Goal: Transaction & Acquisition: Book appointment/travel/reservation

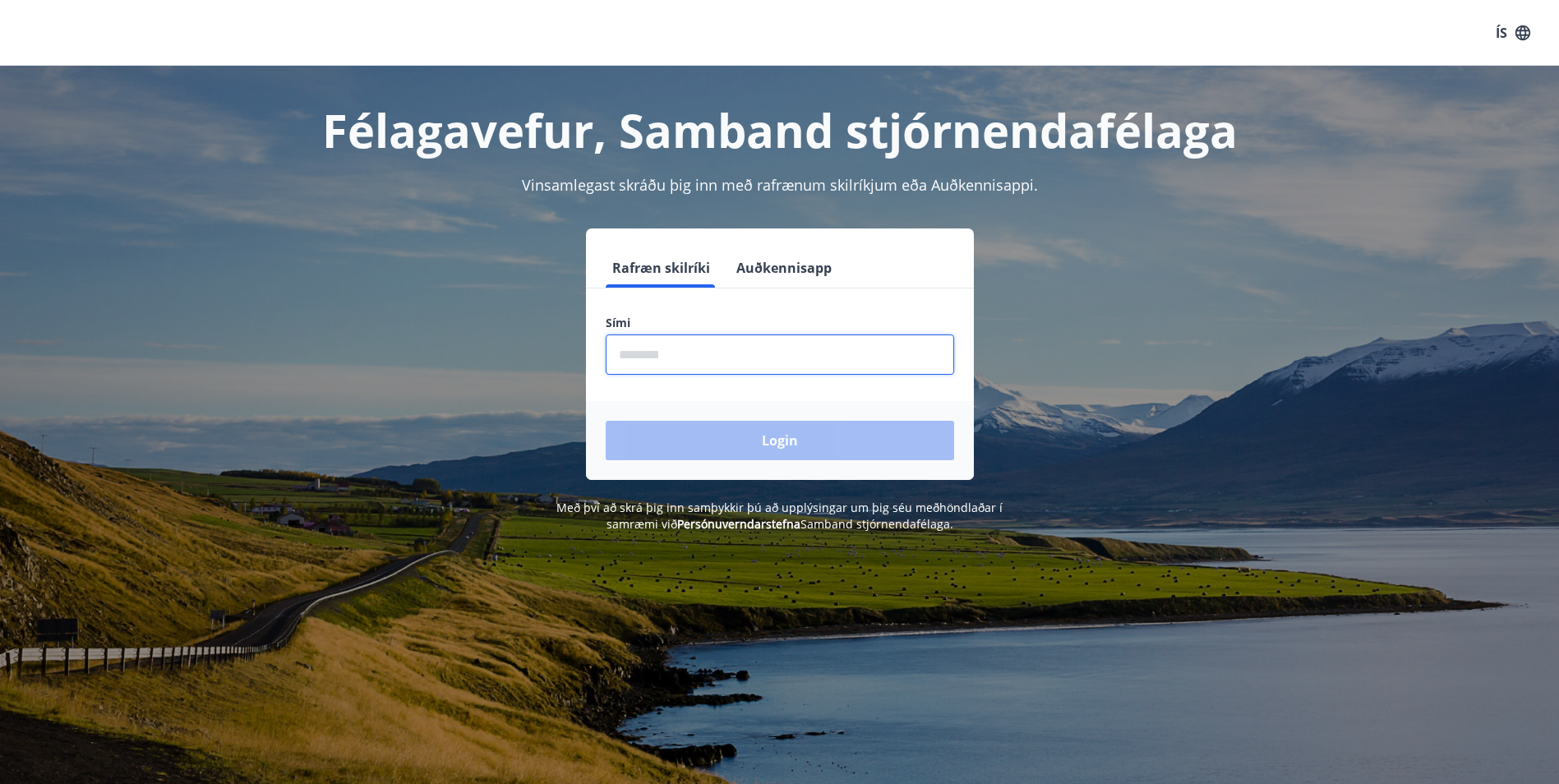
click at [675, 363] on input "phone" at bounding box center [780, 355] width 348 height 40
type input "********"
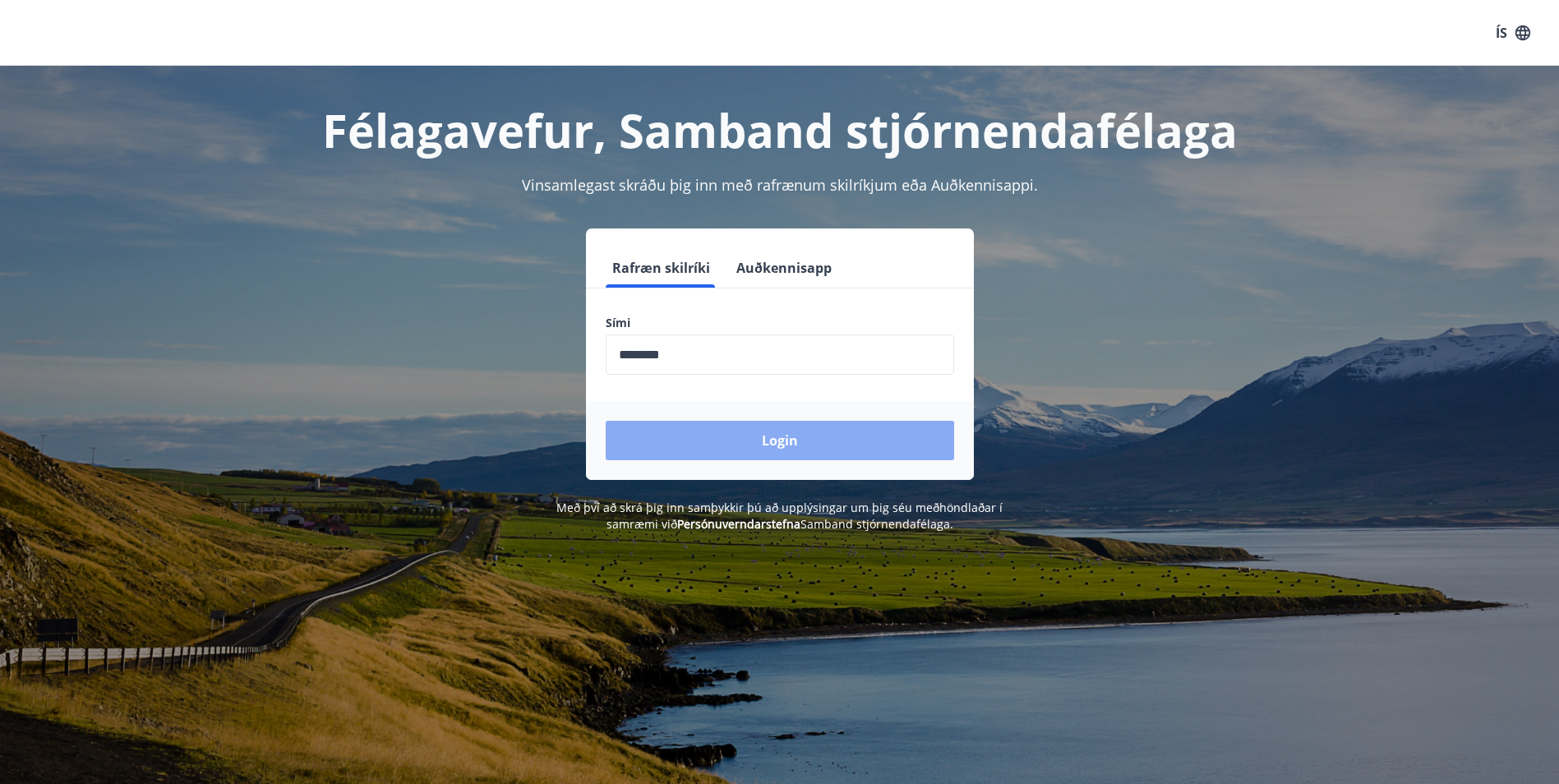
click at [709, 441] on button "Login" at bounding box center [780, 440] width 348 height 39
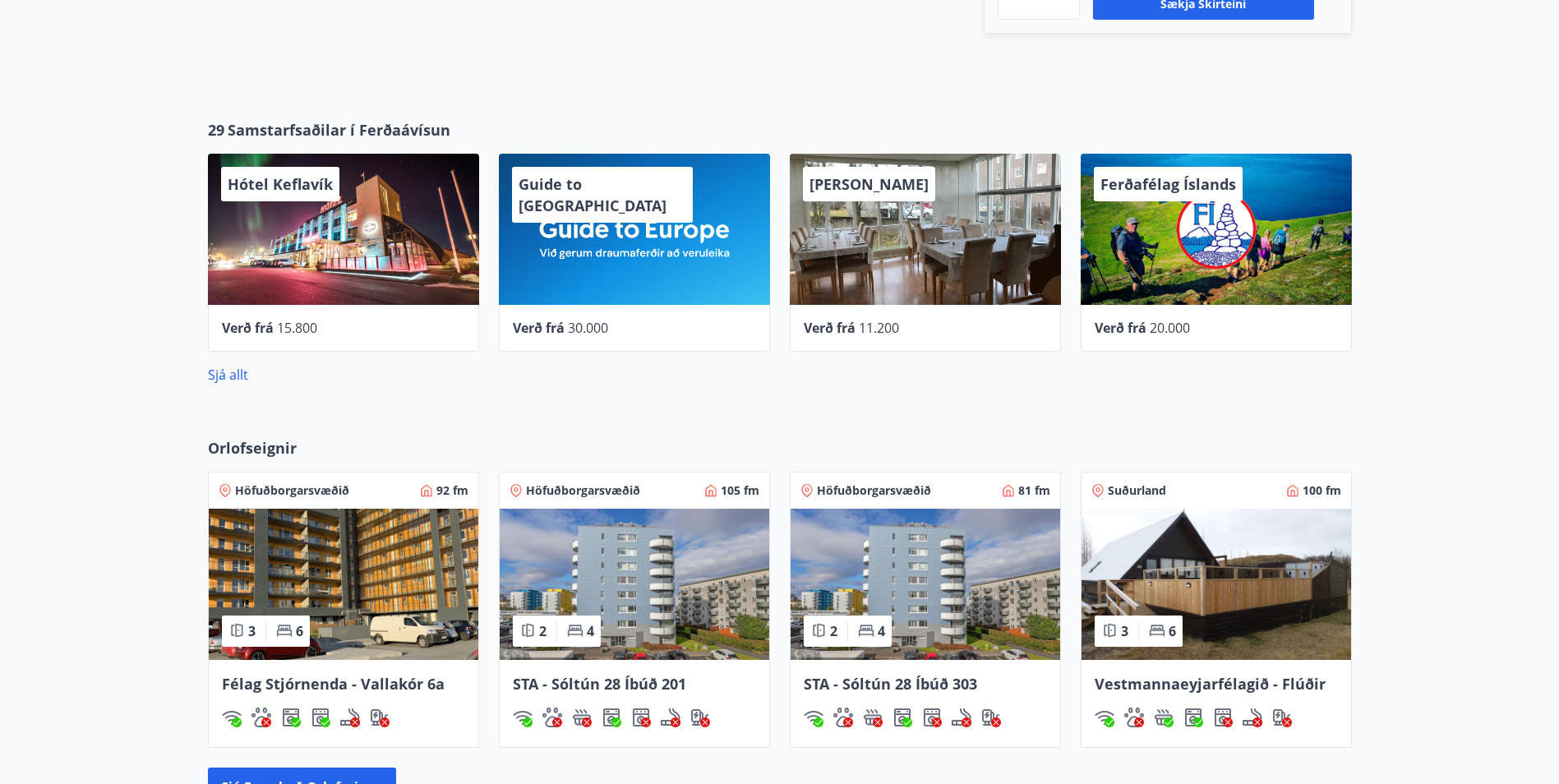
scroll to position [821, 0]
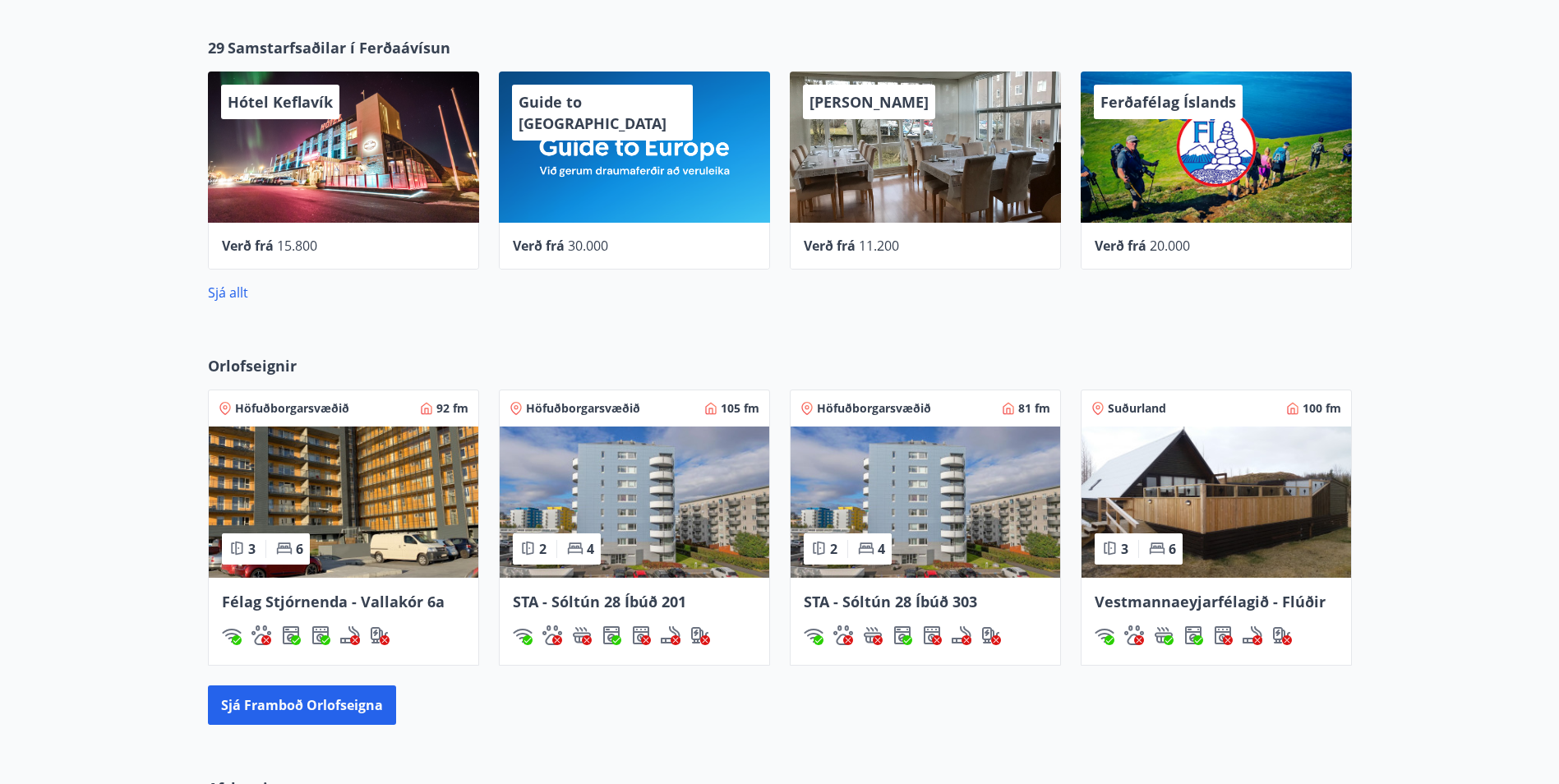
click at [488, 617] on div "Höfuðborgarsvæðið 105 fm 2 4 STA - Sóltún 28 Íbúð 201" at bounding box center [625, 517] width 291 height 295
click at [342, 497] on img at bounding box center [343, 502] width 270 height 151
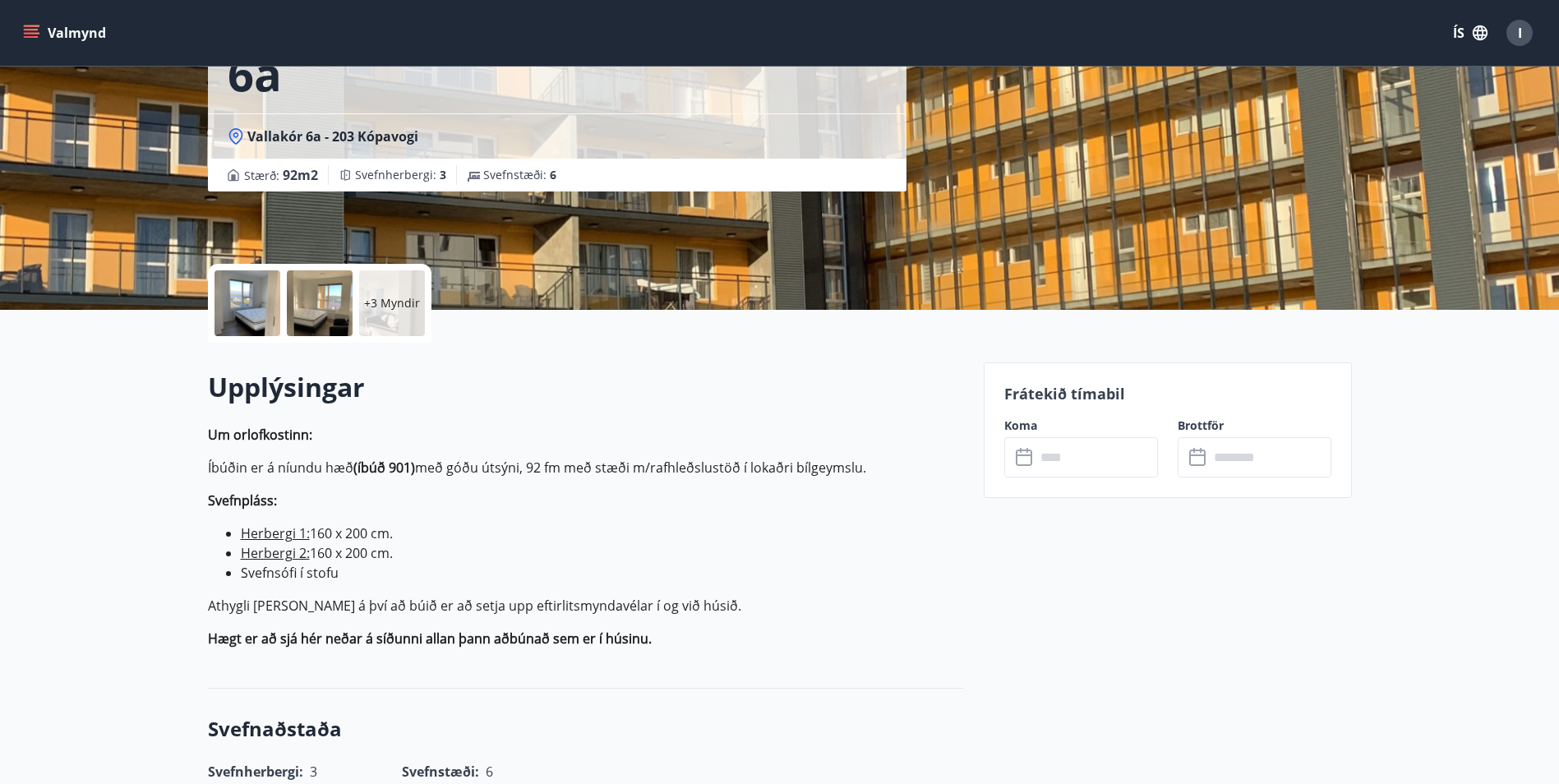
scroll to position [19, 0]
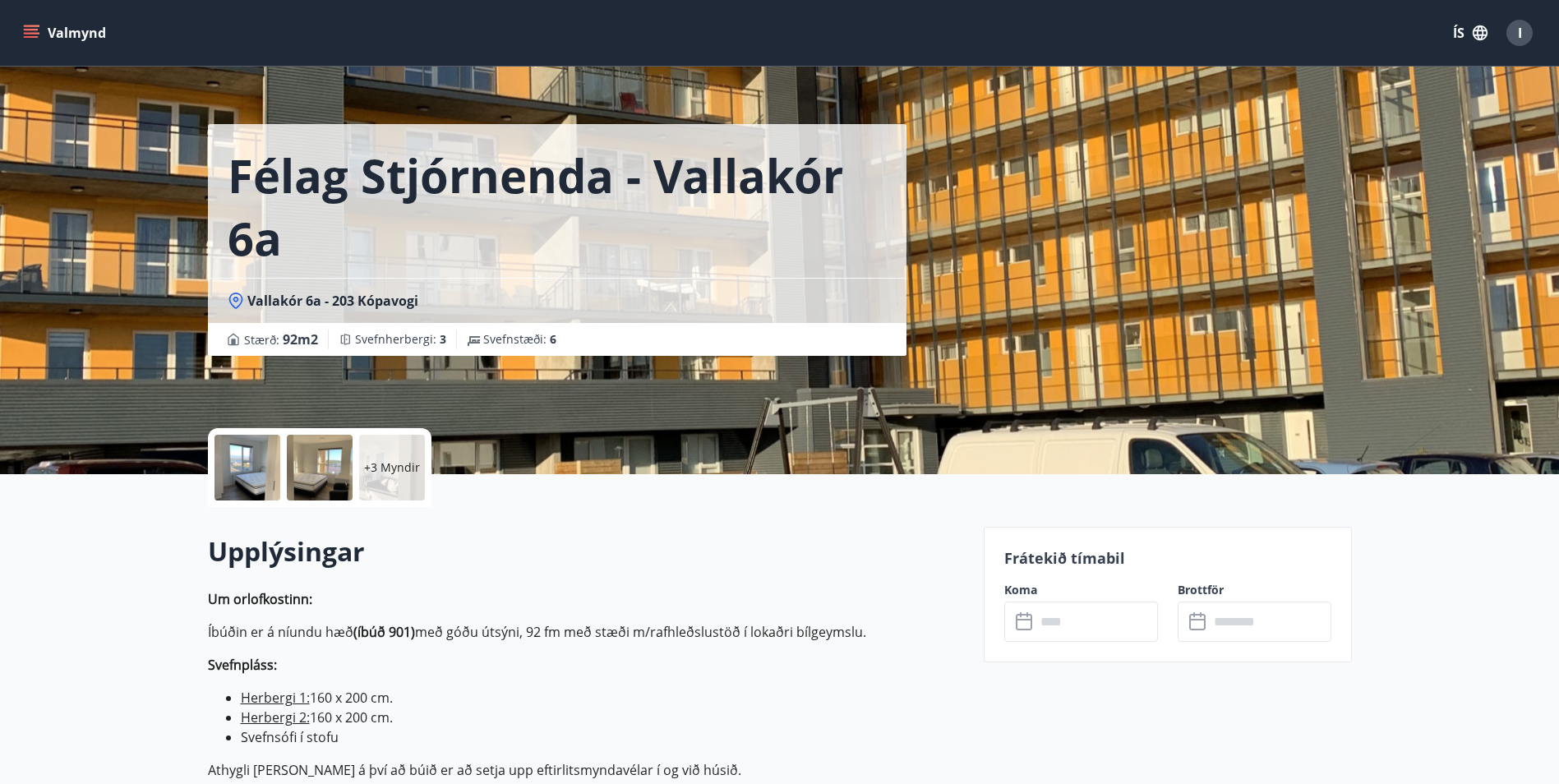
click at [555, 538] on h2 "Upplýsingar" at bounding box center [585, 552] width 756 height 36
click at [455, 565] on h2 "Upplýsingar" at bounding box center [585, 552] width 756 height 36
click at [394, 658] on p "Svefnpláss:" at bounding box center [585, 664] width 756 height 20
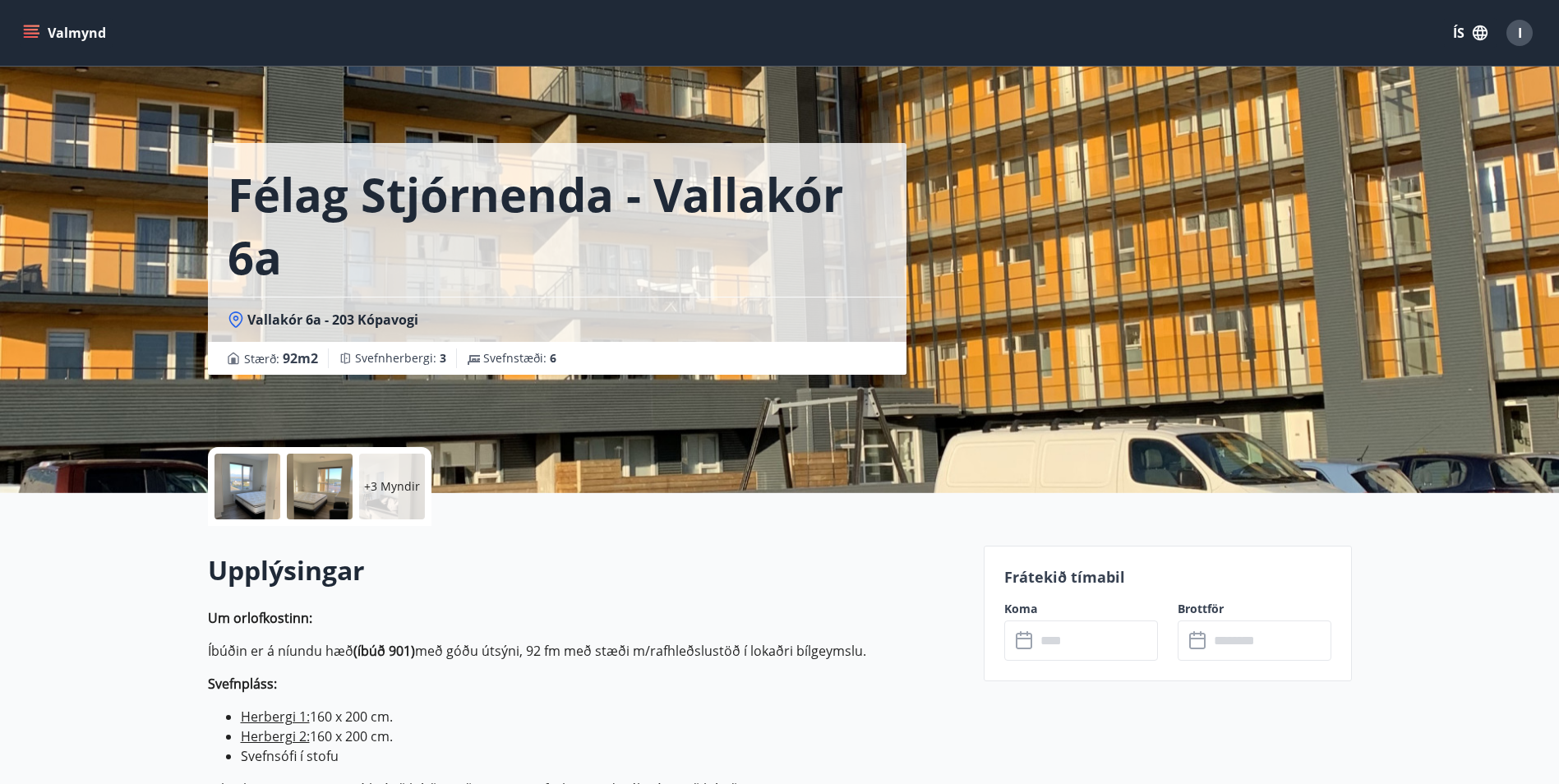
click at [925, 608] on p "Um orlofkostinn:" at bounding box center [585, 618] width 756 height 20
click at [1070, 642] on input "text" at bounding box center [1097, 641] width 122 height 40
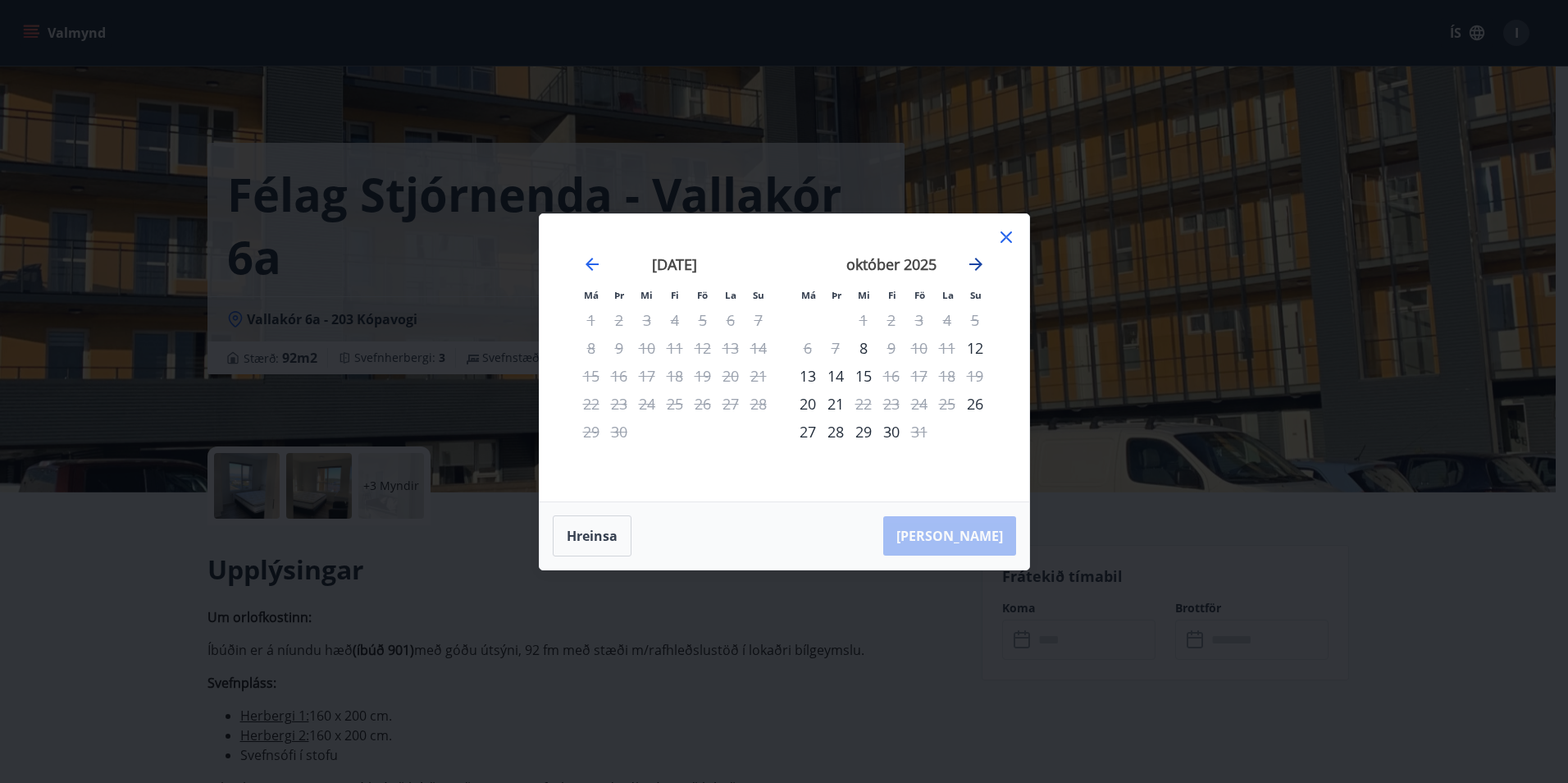
click at [981, 262] on icon "Move forward to switch to the next month." at bounding box center [975, 264] width 20 height 20
click at [1006, 230] on icon at bounding box center [1006, 237] width 20 height 20
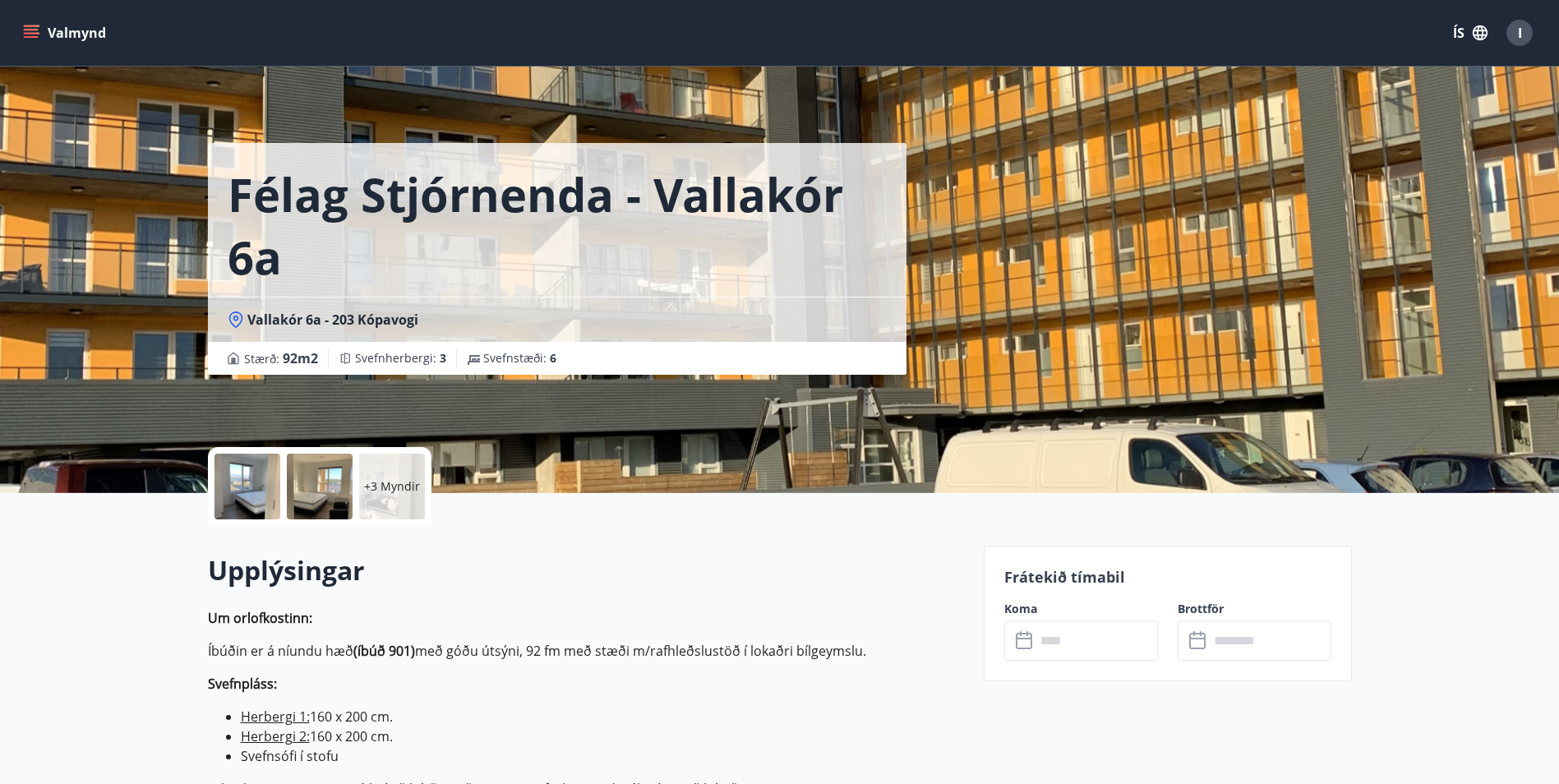
click at [693, 576] on h2 "Upplýsingar" at bounding box center [585, 570] width 756 height 36
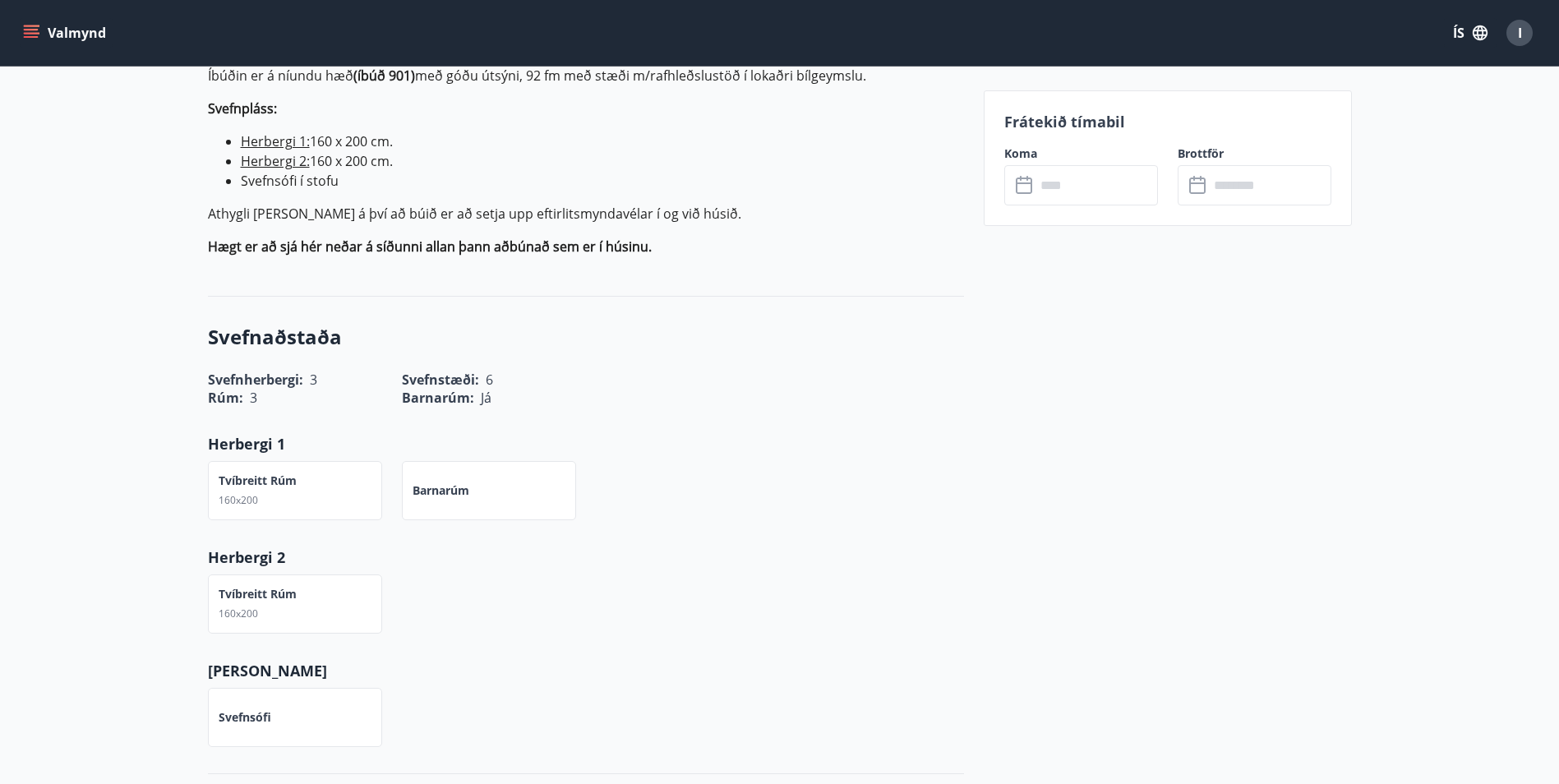
scroll to position [657, 0]
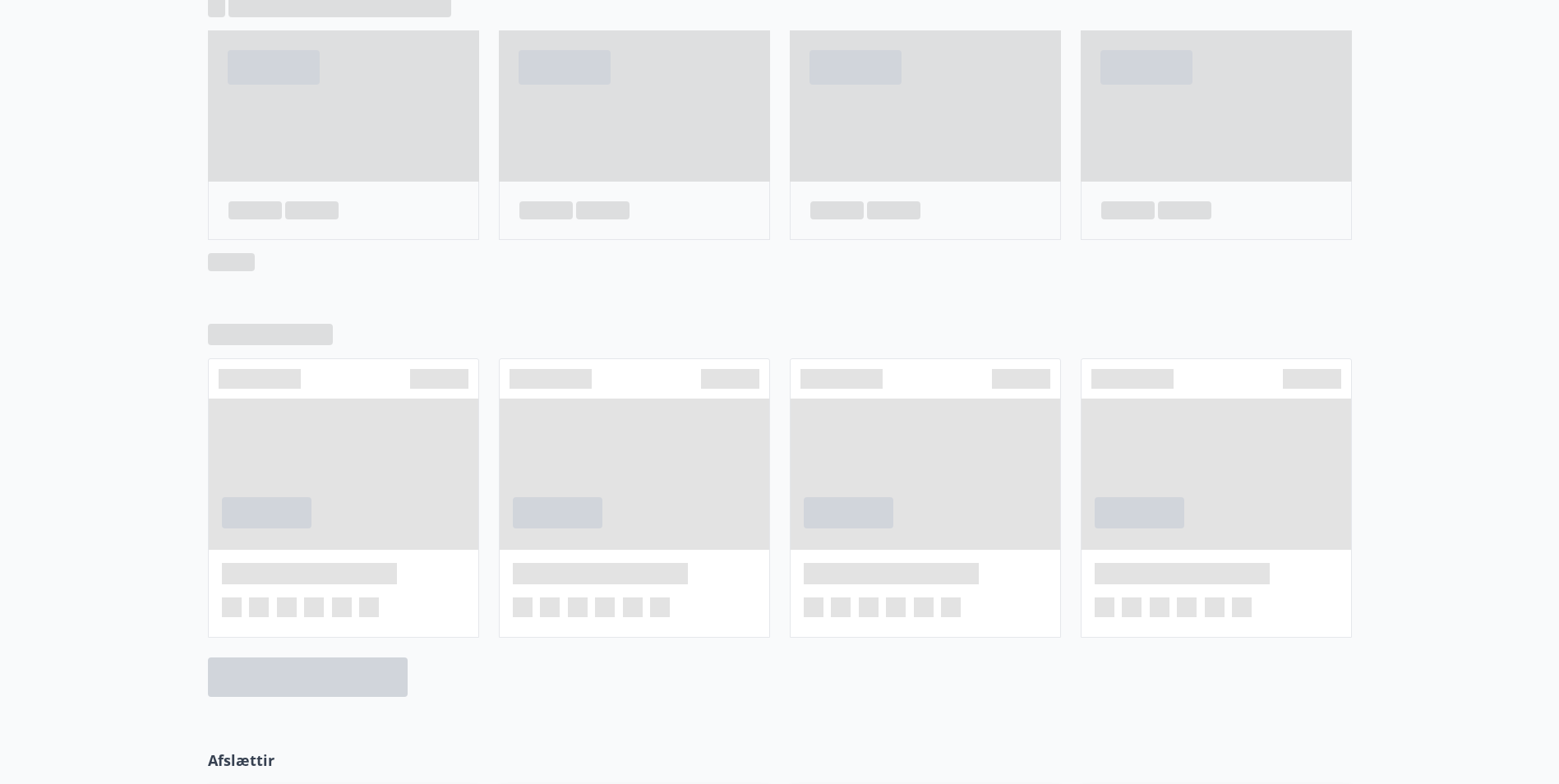
scroll to position [1068, 0]
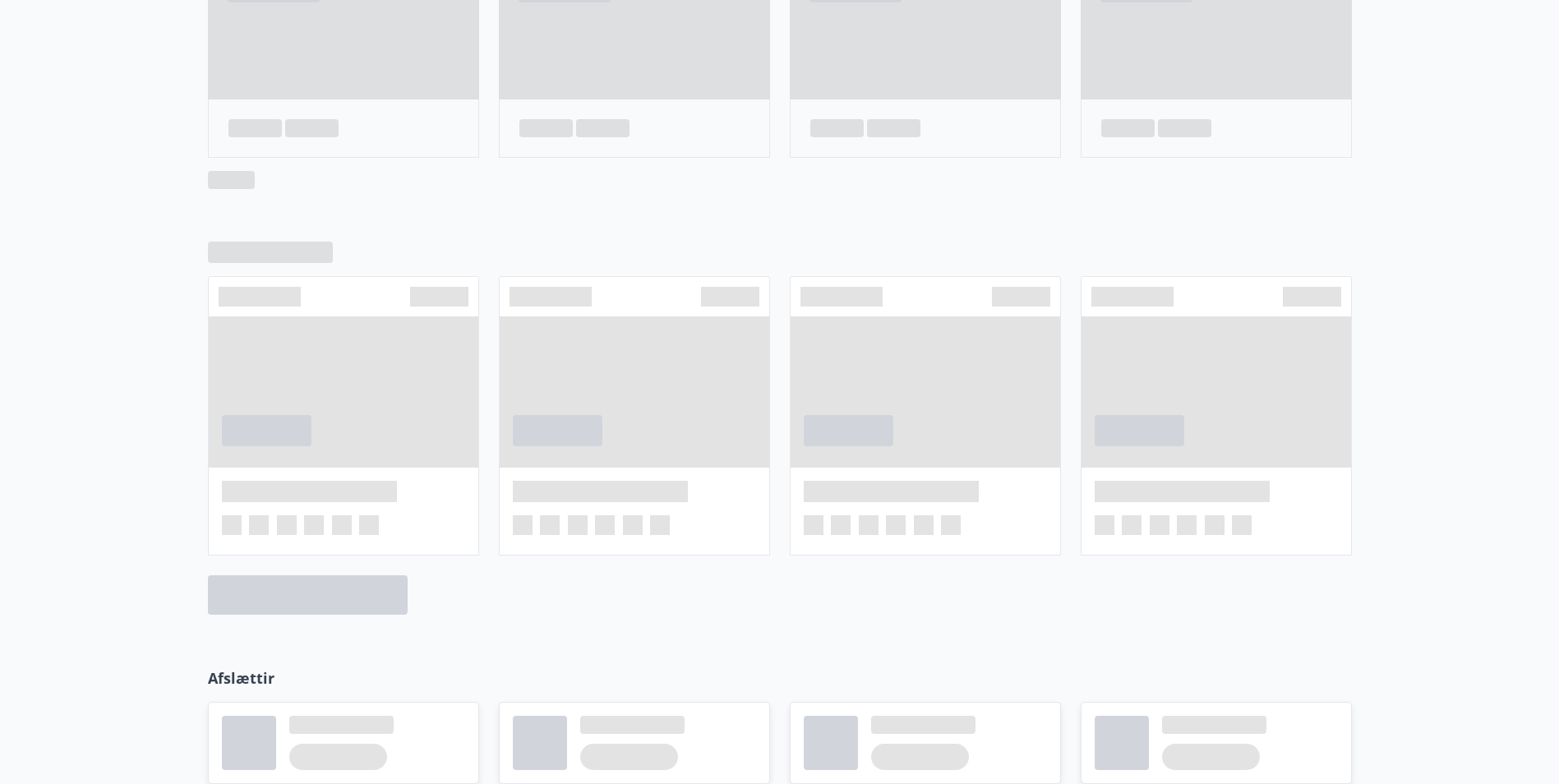
click at [608, 605] on div at bounding box center [780, 594] width 1144 height 39
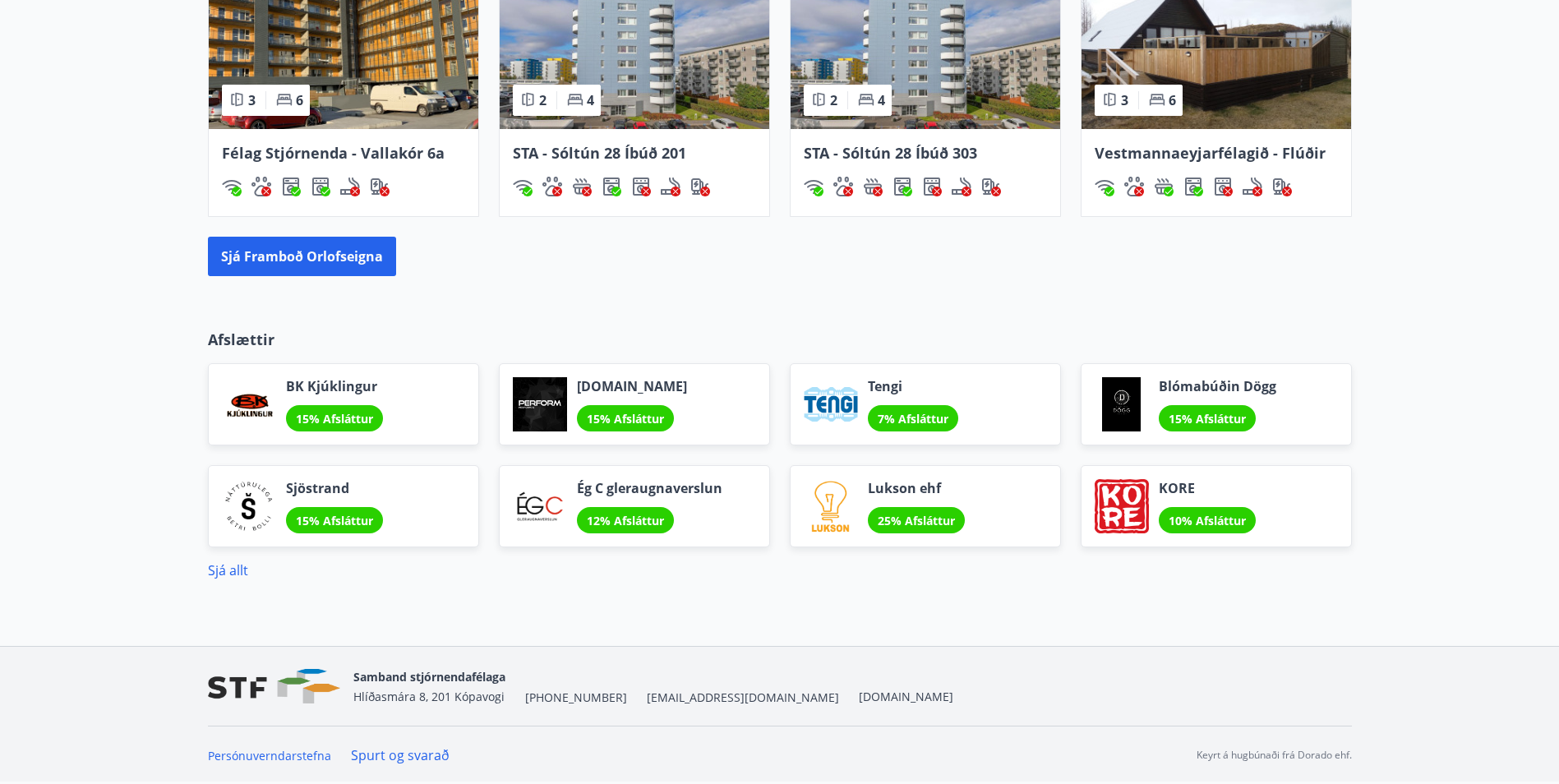
scroll to position [860, 0]
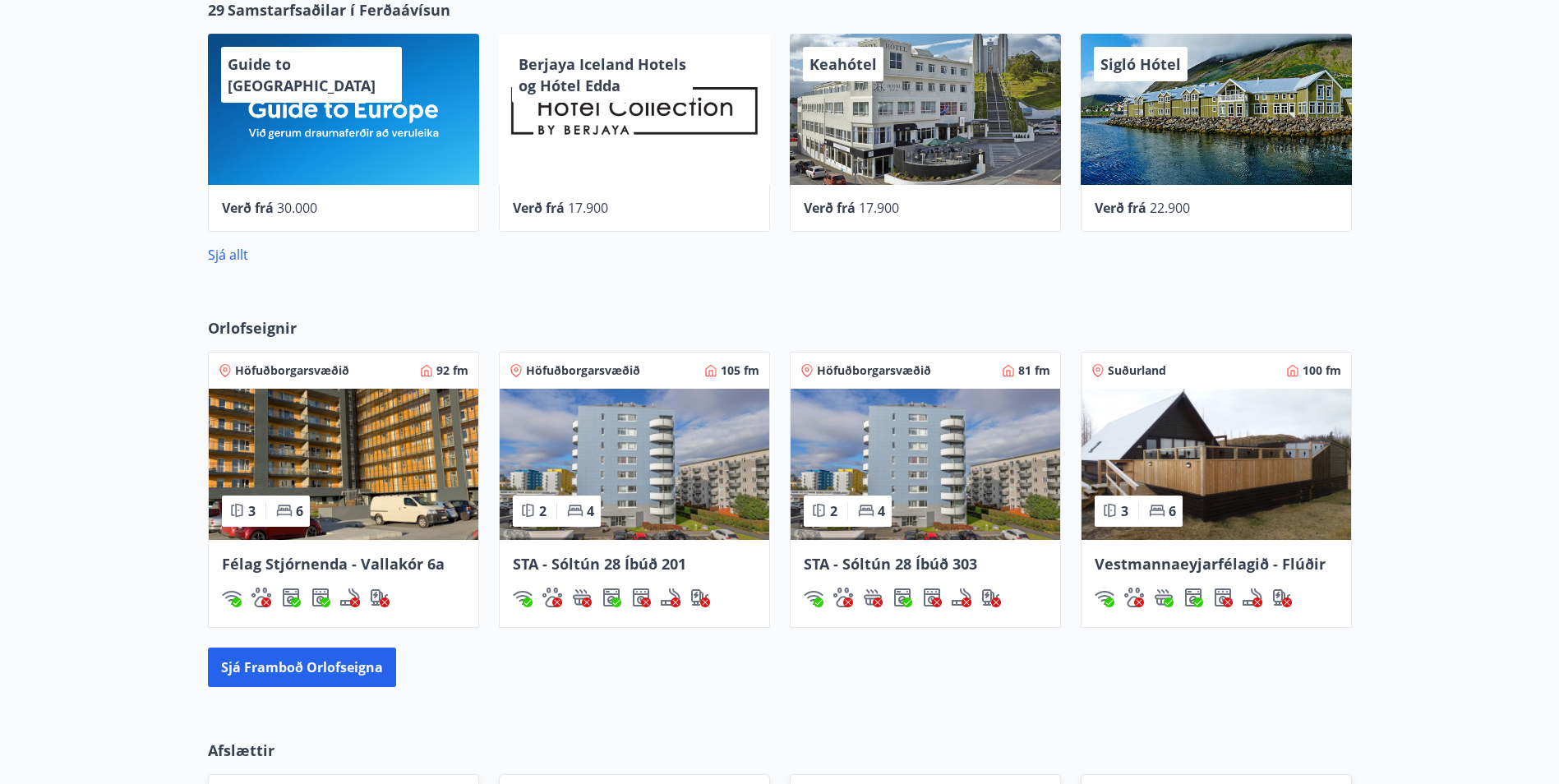
click at [643, 558] on span "STA - Sóltún 28 Íbúð 201" at bounding box center [599, 563] width 173 height 20
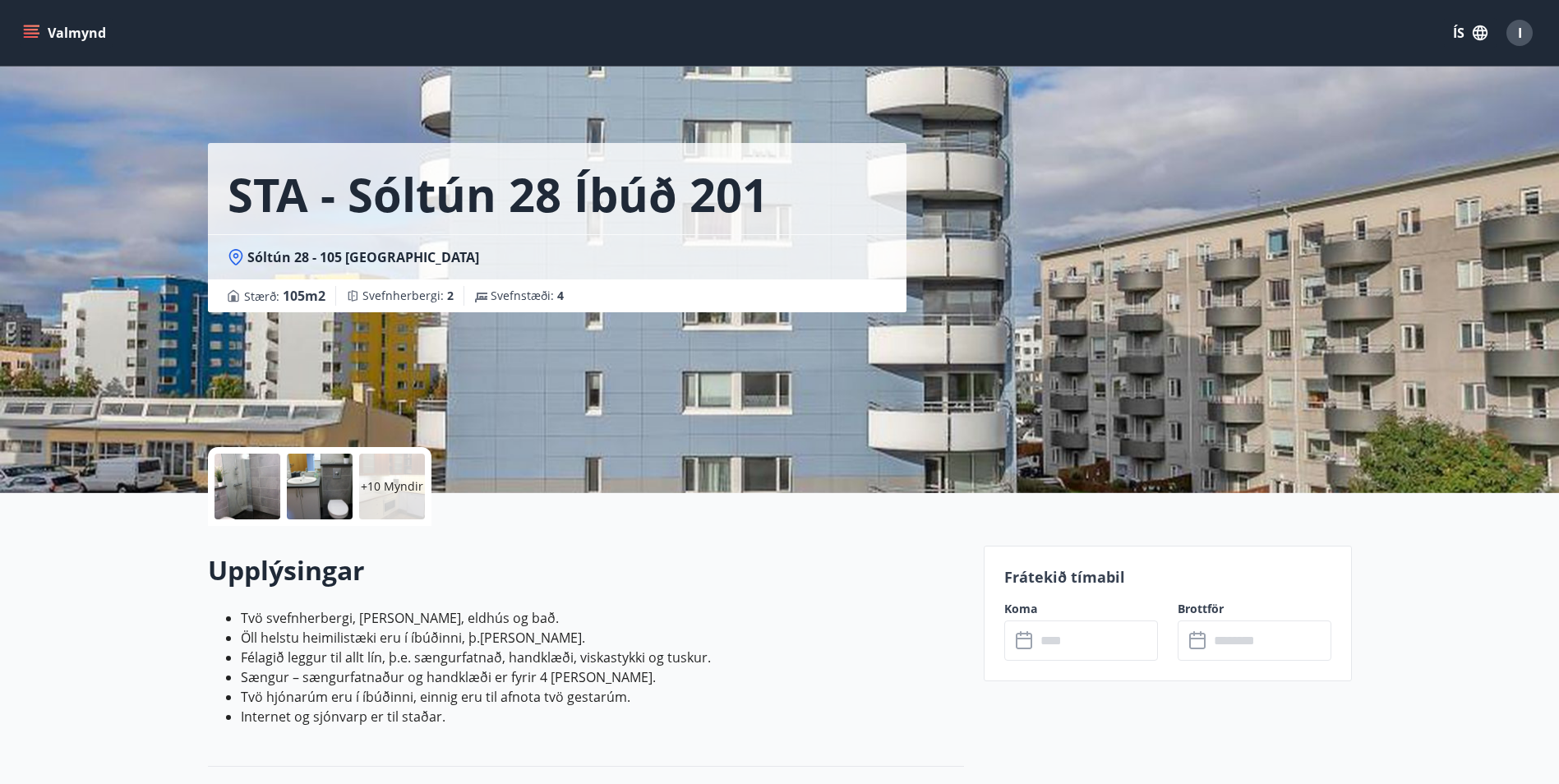
click at [1083, 641] on input "text" at bounding box center [1097, 641] width 122 height 40
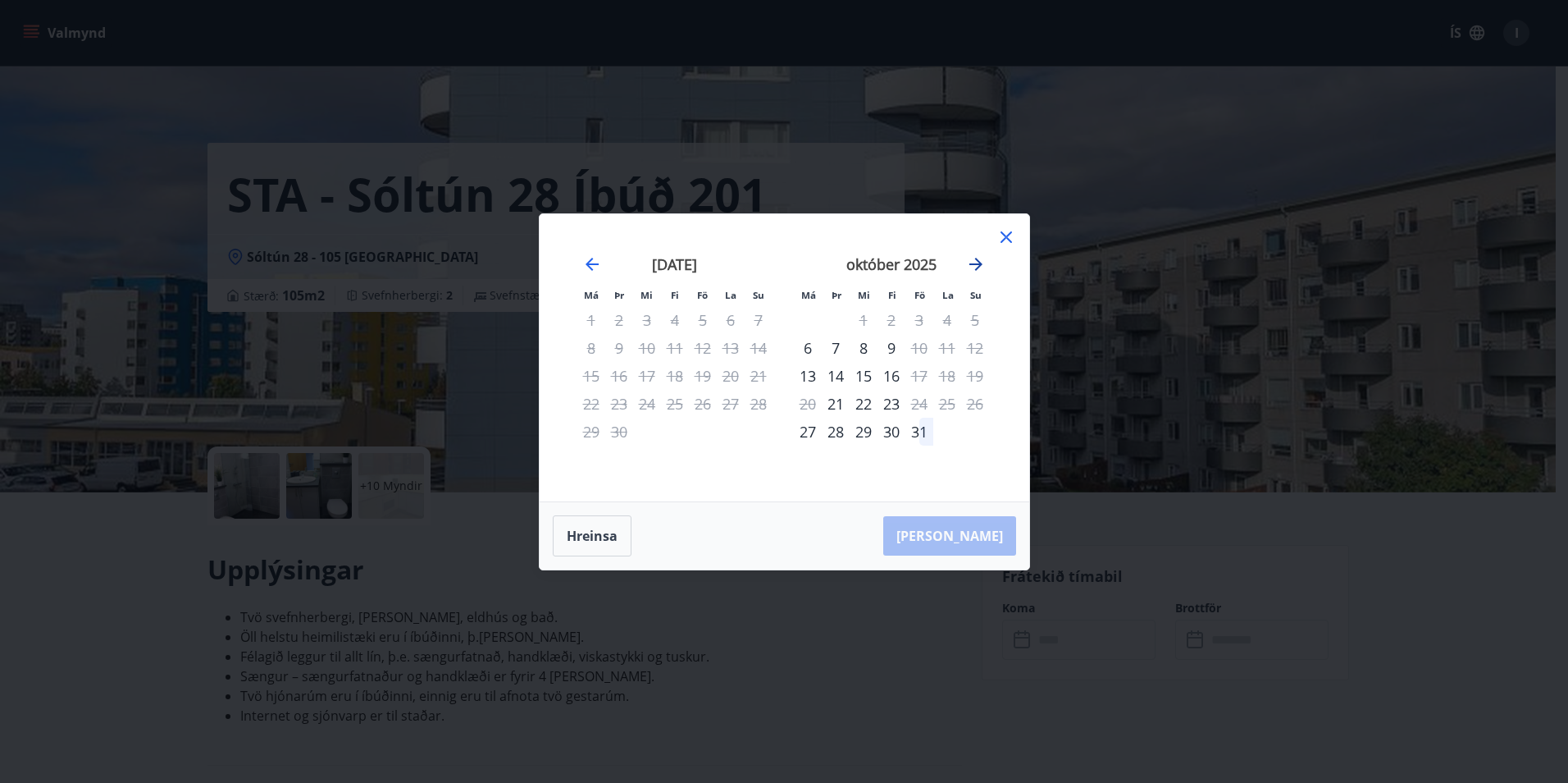
click at [975, 265] on icon "Move forward to switch to the next month." at bounding box center [975, 264] width 20 height 20
click at [920, 406] on div "21" at bounding box center [919, 403] width 28 height 28
click at [990, 538] on div "Hreinsa Taka Frá" at bounding box center [784, 536] width 490 height 67
click at [925, 406] on div "21" at bounding box center [919, 403] width 28 height 28
click at [614, 537] on button "Hreinsa" at bounding box center [592, 536] width 78 height 41
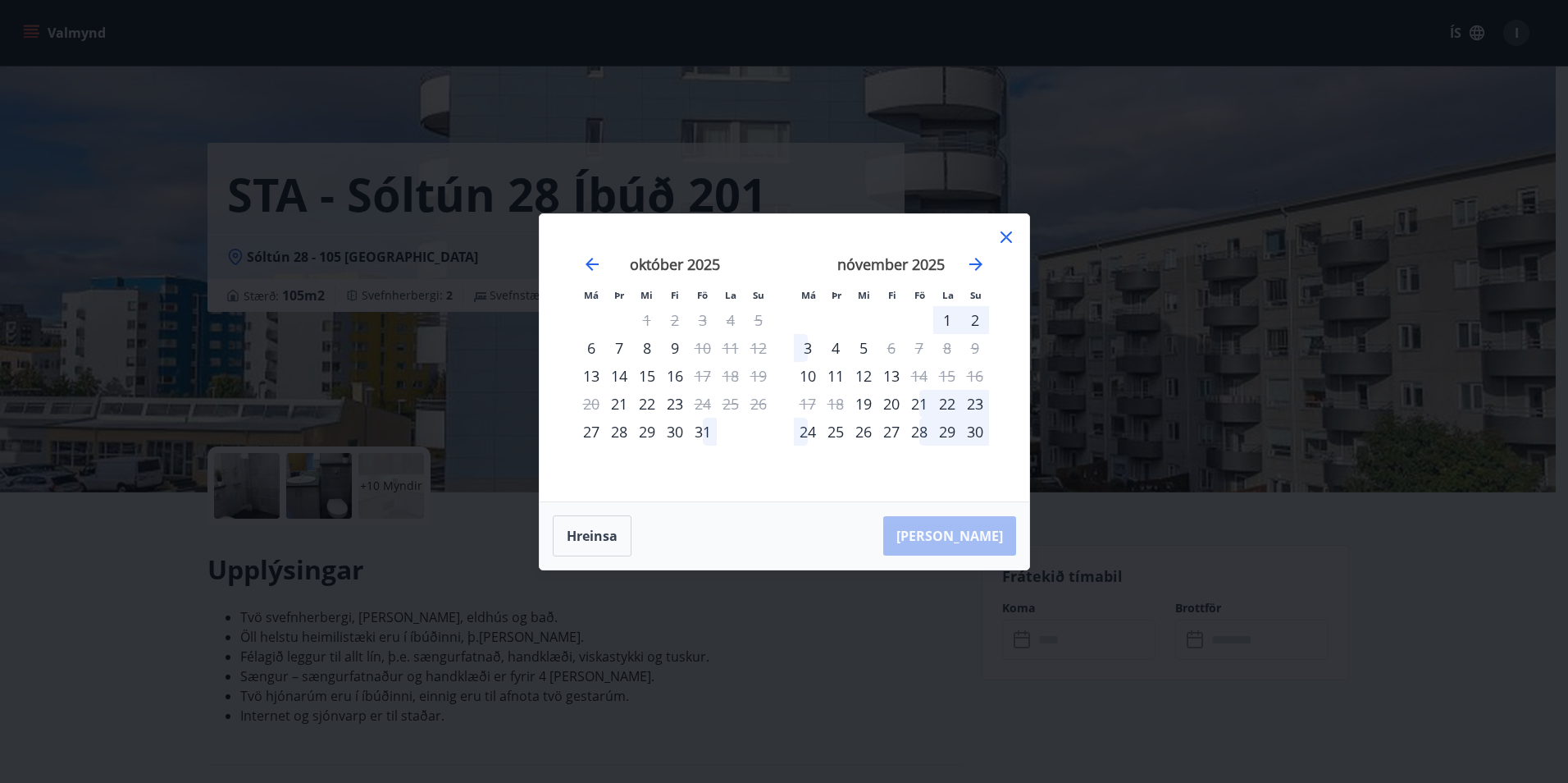
click at [917, 403] on div "21" at bounding box center [919, 403] width 28 height 28
click at [921, 404] on div "21" at bounding box center [919, 403] width 28 height 28
click at [585, 544] on button "Hreinsa" at bounding box center [592, 536] width 78 height 41
click at [981, 262] on icon "Move forward to switch to the next month." at bounding box center [975, 264] width 20 height 20
click at [702, 410] on div "21" at bounding box center [702, 403] width 28 height 28
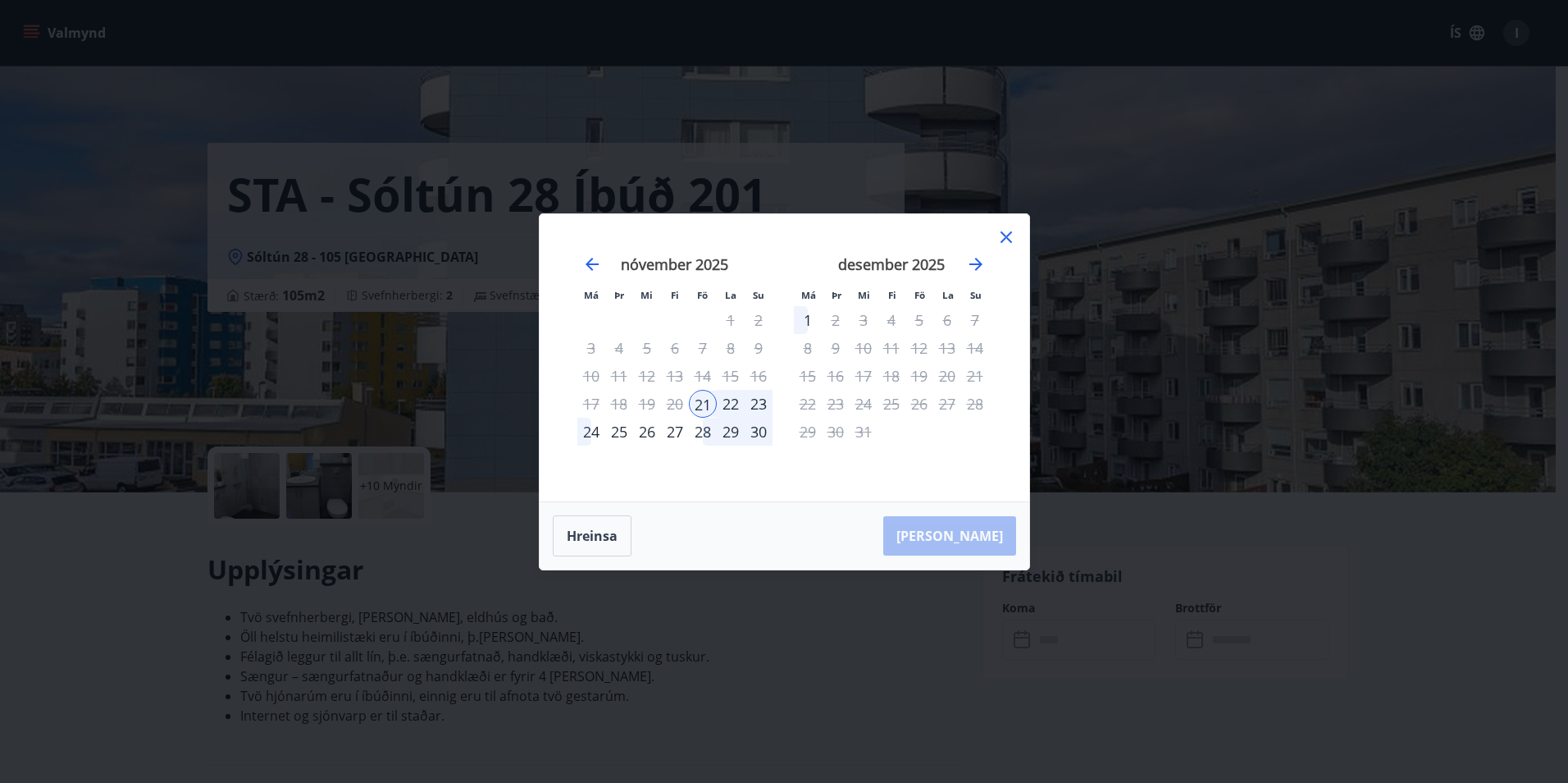
click at [1006, 237] on icon at bounding box center [1006, 237] width 3 height 3
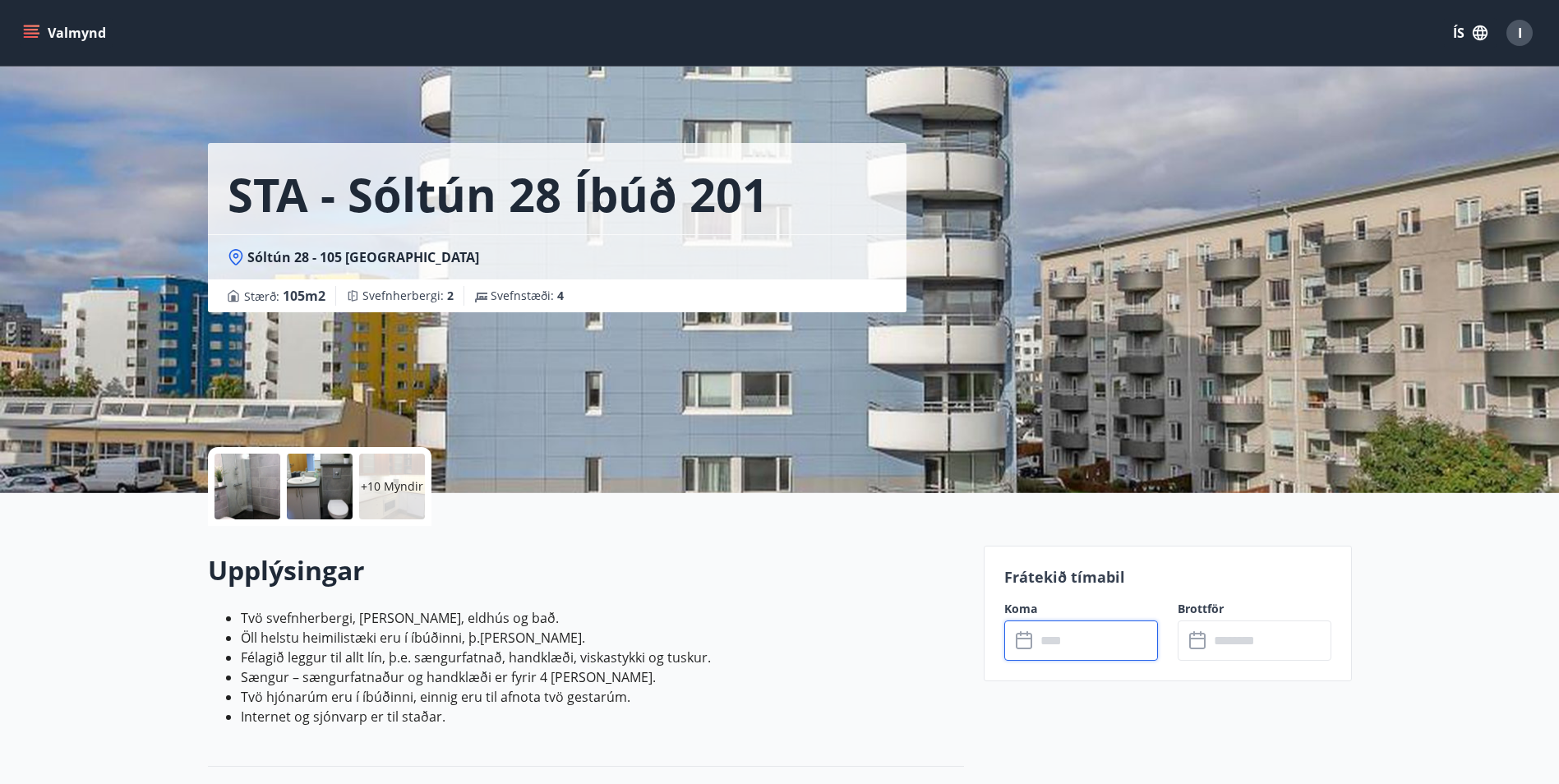
click at [1084, 640] on input "text" at bounding box center [1097, 641] width 122 height 40
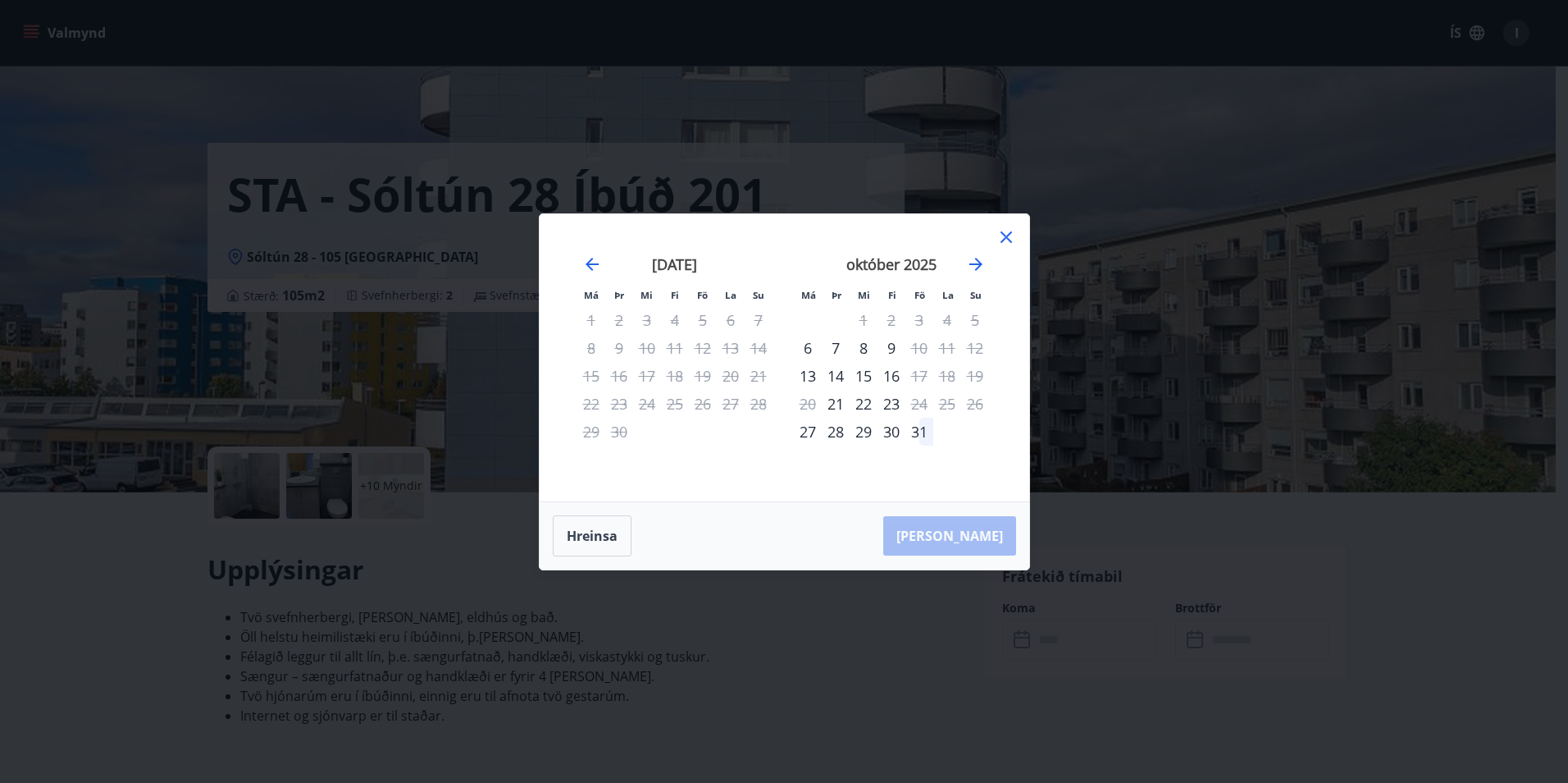
click at [973, 253] on div "október 2025" at bounding box center [891, 270] width 195 height 73
click at [975, 262] on icon "Move forward to switch to the next month." at bounding box center [975, 264] width 20 height 20
click at [801, 408] on div "17" at bounding box center [807, 403] width 28 height 28
click at [924, 413] on div "21" at bounding box center [919, 403] width 28 height 28
click at [920, 399] on div "21" at bounding box center [919, 403] width 28 height 28
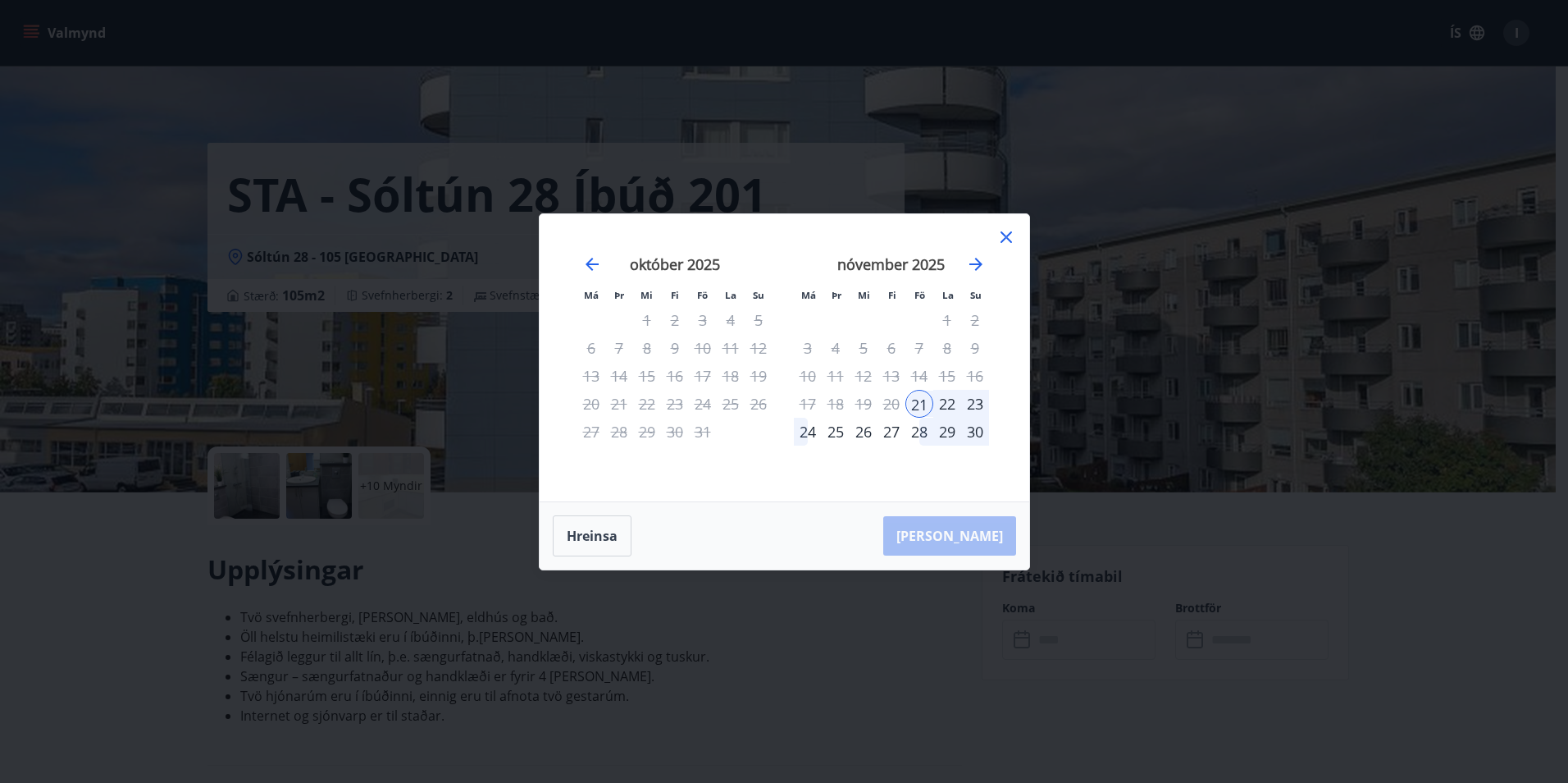
click at [920, 399] on div "21" at bounding box center [919, 403] width 28 height 28
click at [1000, 238] on icon at bounding box center [1006, 237] width 20 height 20
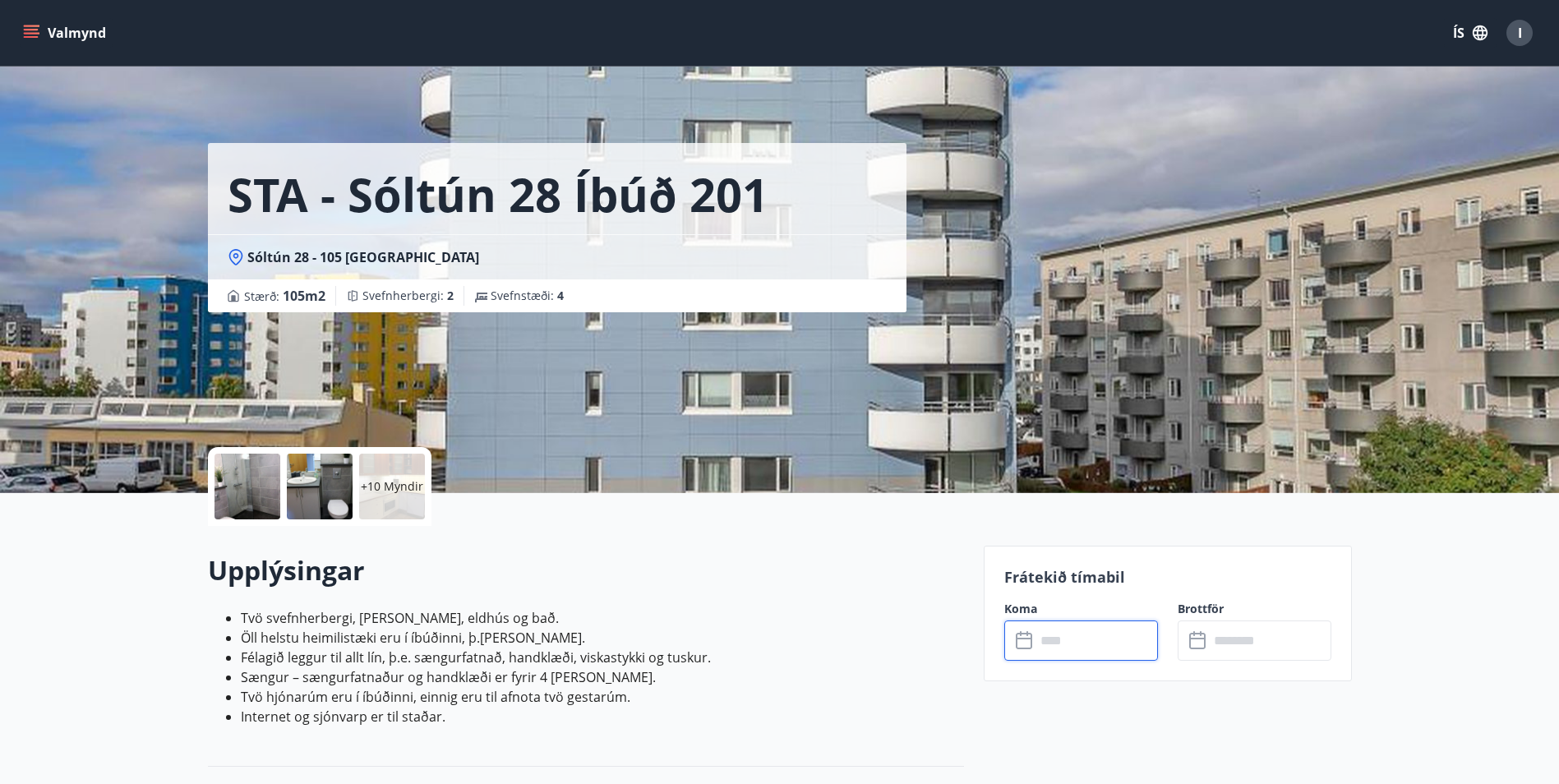
click at [1273, 644] on input "text" at bounding box center [1270, 641] width 122 height 40
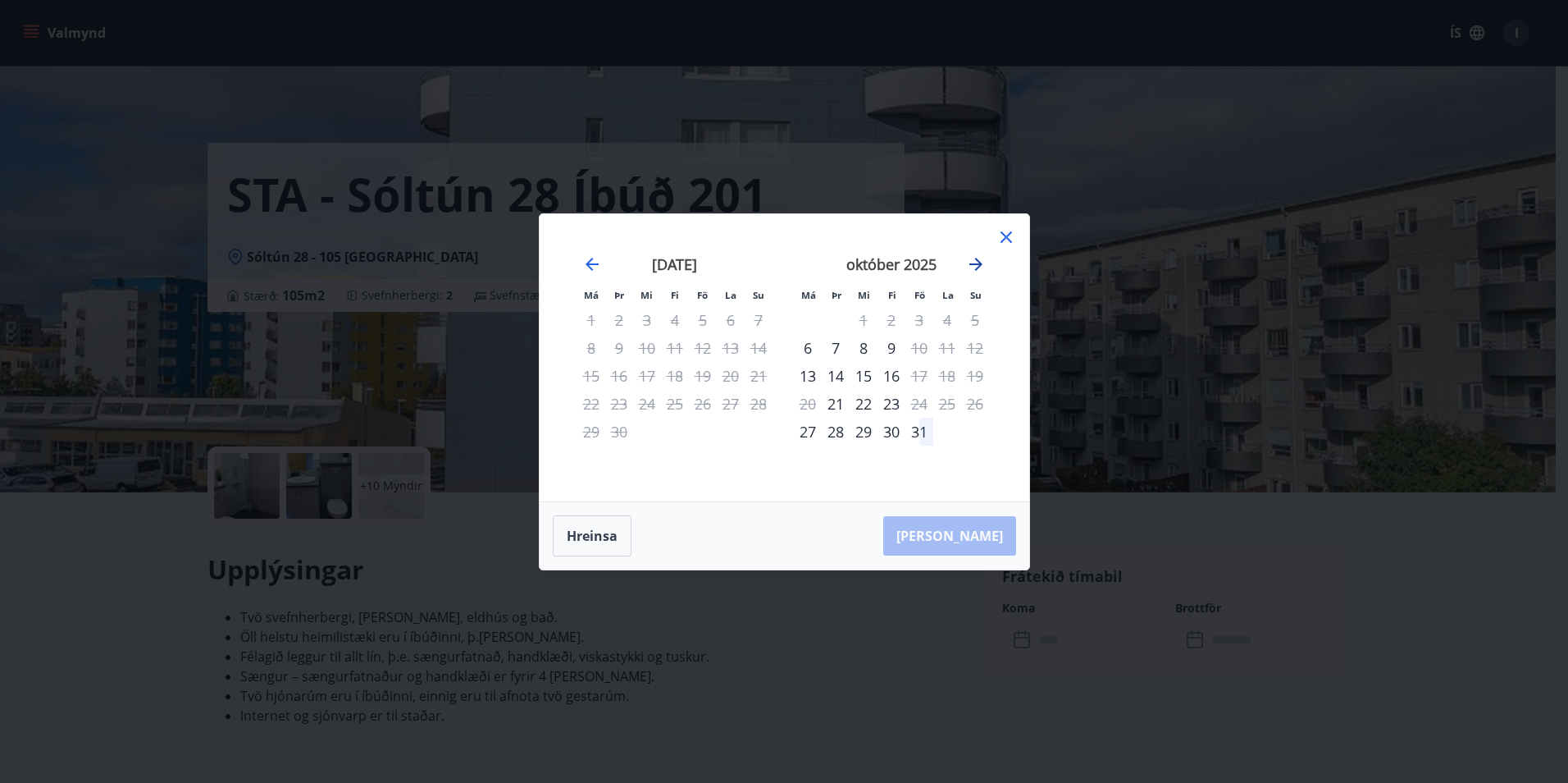
click at [975, 265] on icon "Move forward to switch to the next month." at bounding box center [976, 265] width 13 height 13
click at [805, 437] on div "24" at bounding box center [807, 431] width 28 height 28
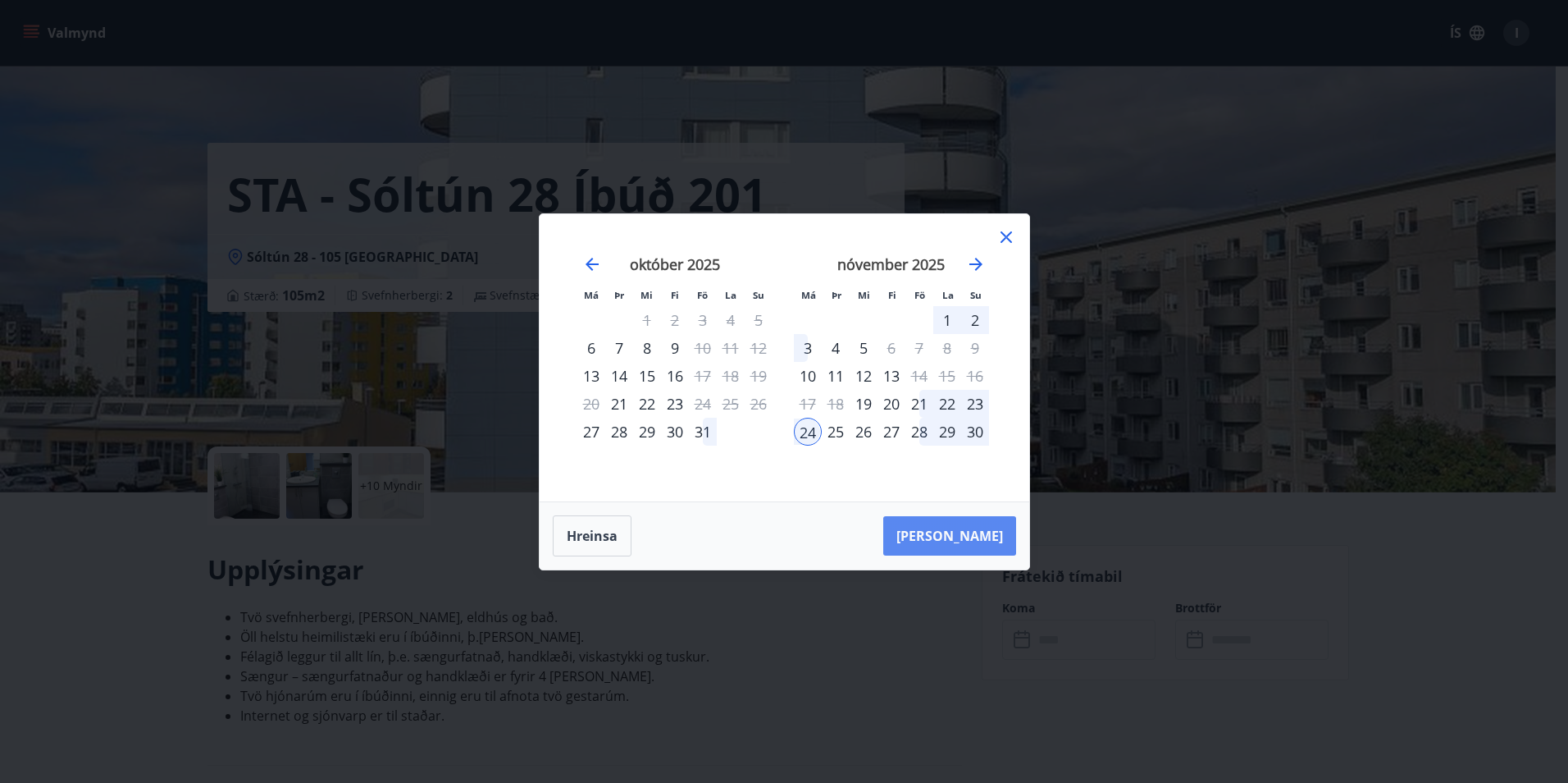
click at [972, 541] on button "Taka Frá" at bounding box center [949, 535] width 133 height 39
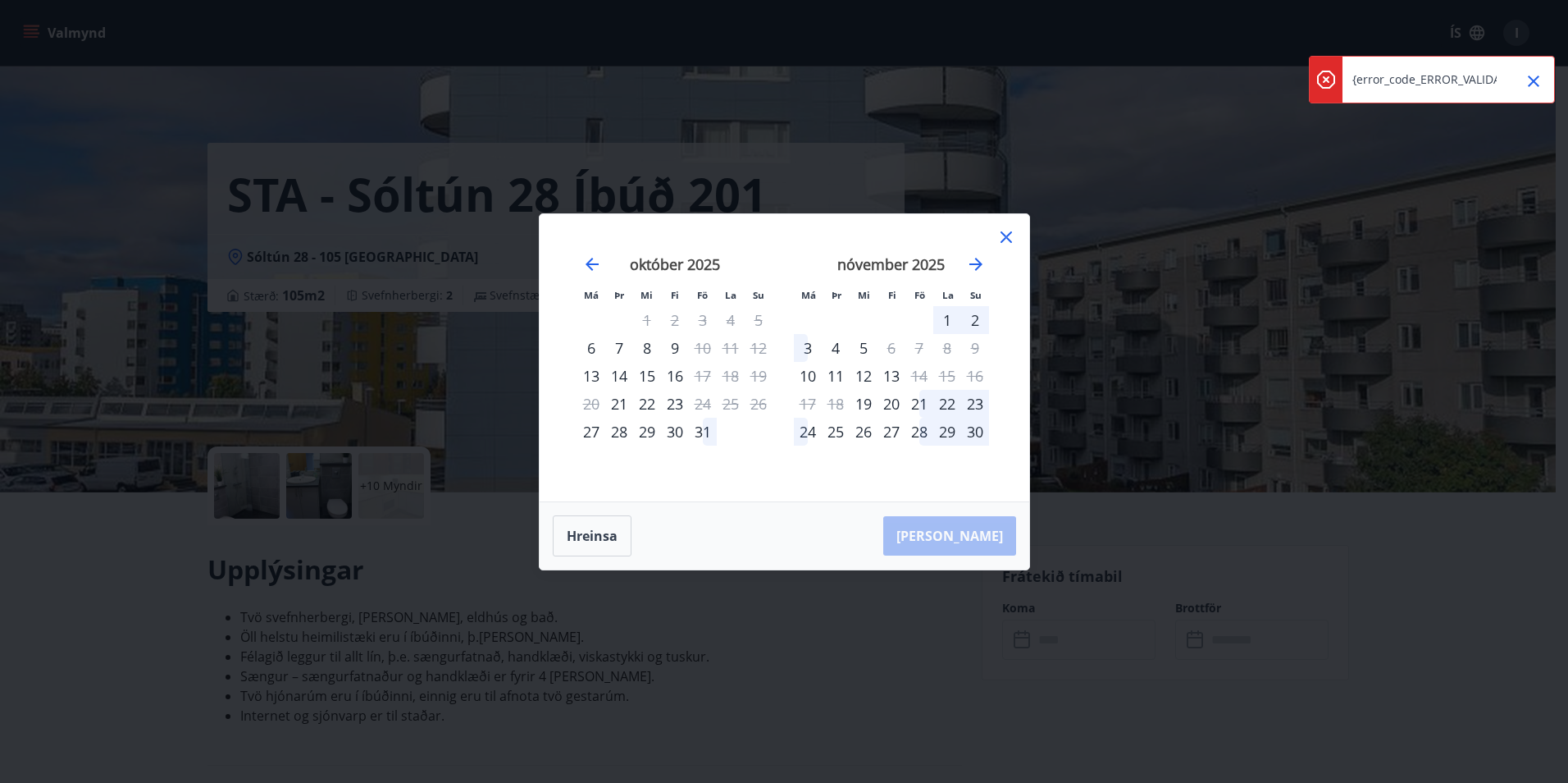
click at [951, 541] on div "Hreinsa Taka Frá" at bounding box center [784, 536] width 490 height 67
click at [600, 537] on button "Hreinsa" at bounding box center [592, 536] width 78 height 41
click at [805, 431] on div "24" at bounding box center [807, 431] width 28 height 28
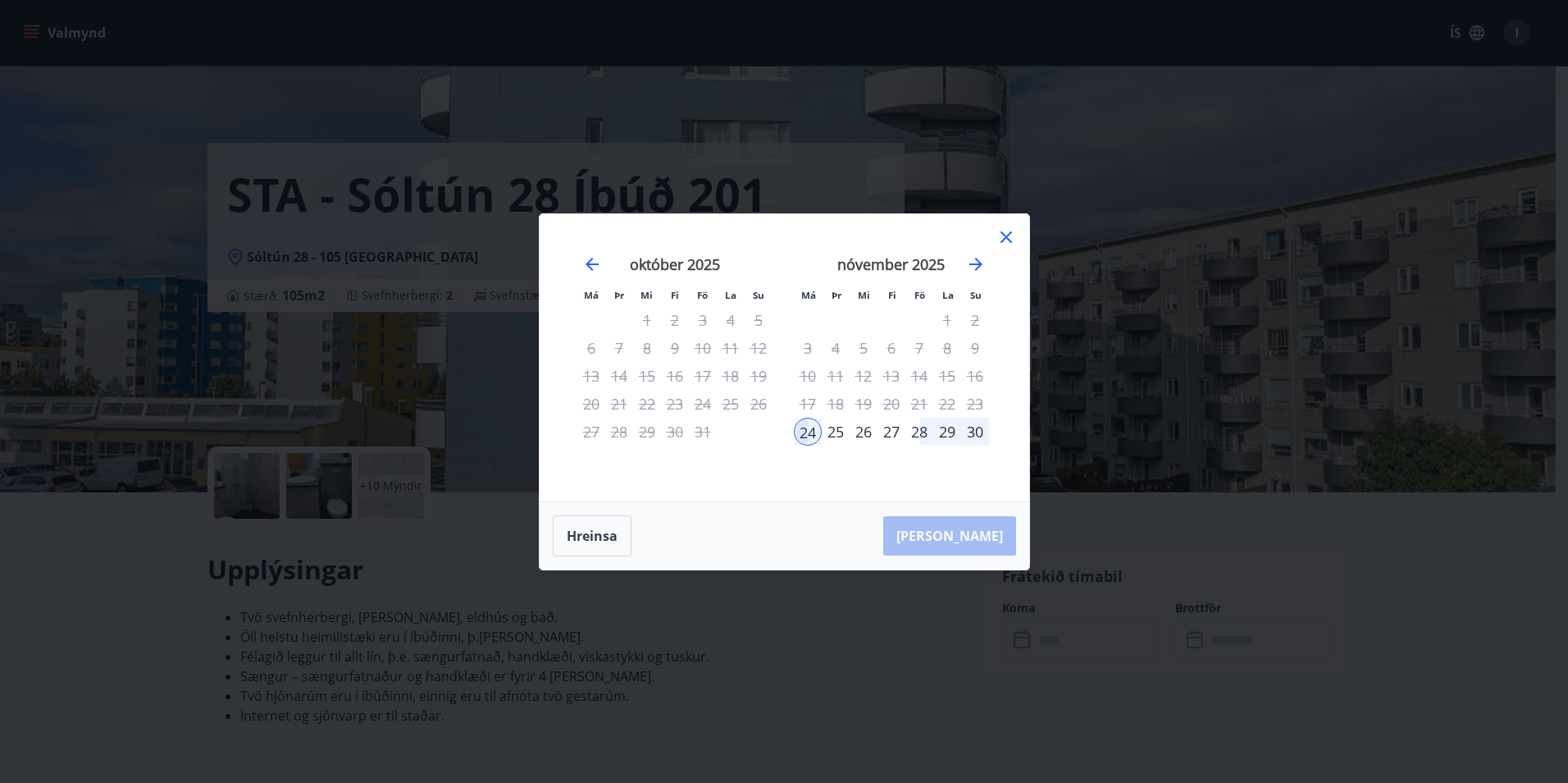
click at [973, 543] on div "Hreinsa Taka Frá" at bounding box center [784, 536] width 490 height 67
click at [1003, 221] on div "Má Þr Mi Fi Fö La Su Má Þr Mi Fi Fö La Su september 2025 1 2 3 4 5 6 7 8 9 10 1…" at bounding box center [784, 357] width 490 height 287
click at [1003, 236] on icon at bounding box center [1006, 237] width 20 height 20
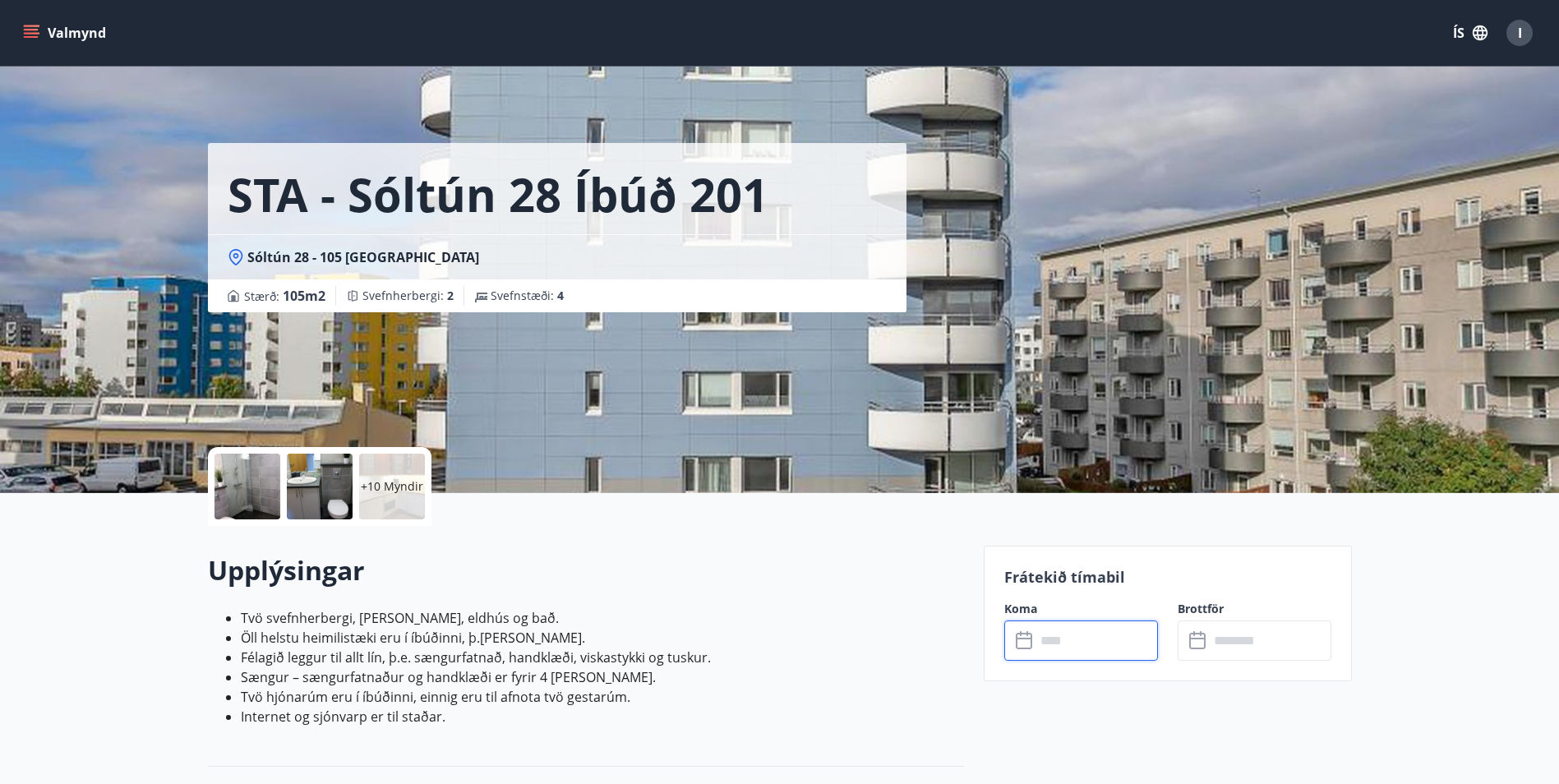
click at [1074, 637] on input "text" at bounding box center [1097, 641] width 122 height 40
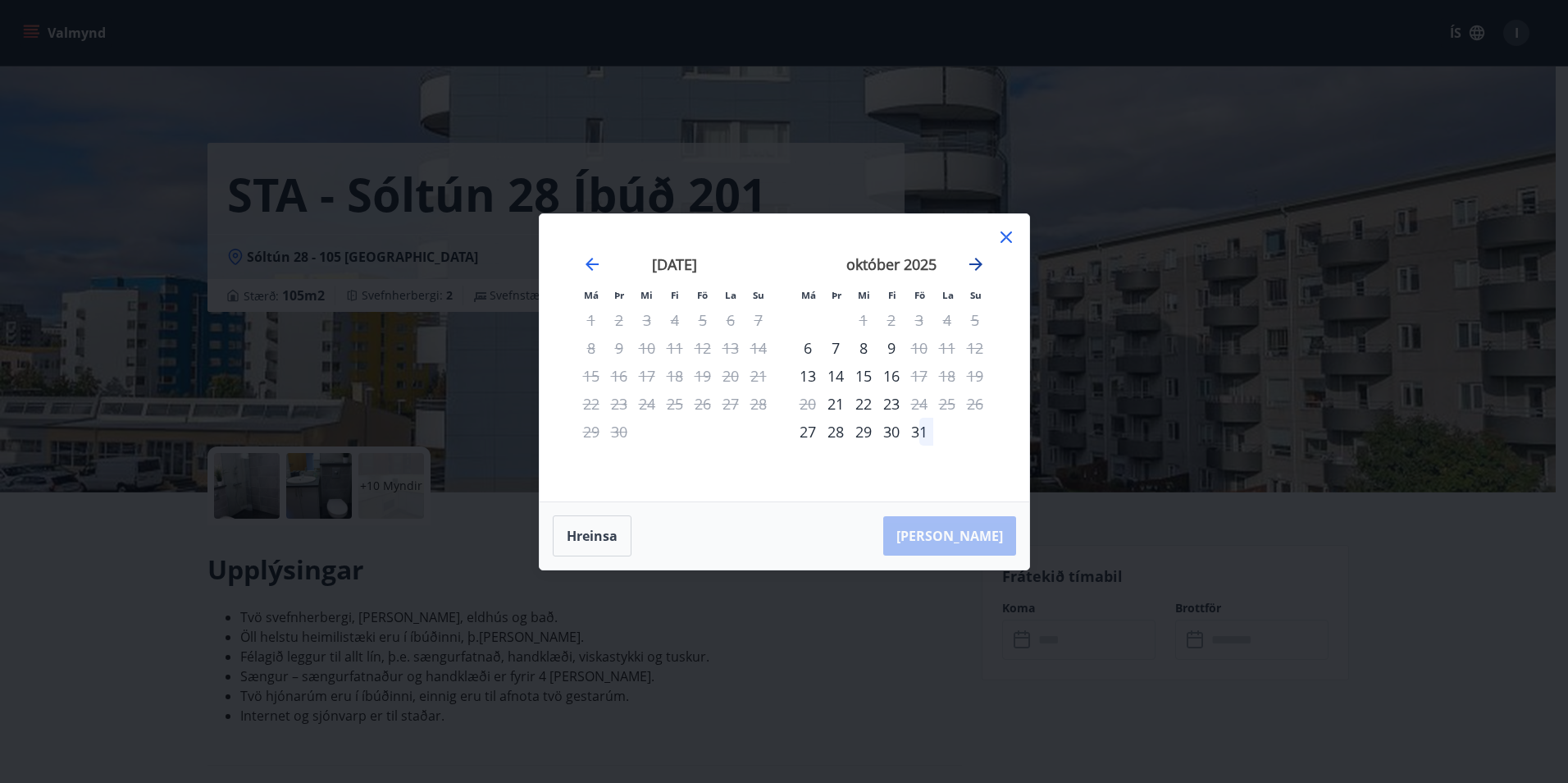
click at [977, 265] on icon "Move forward to switch to the next month." at bounding box center [975, 264] width 20 height 20
click at [917, 409] on div "21" at bounding box center [919, 403] width 28 height 28
click at [1153, 662] on div "Má Þr Mi Fi Fö La Su Má Þr Mi Fi Fö La Su september 2025 1 2 3 4 5 6 7 8 9 10 1…" at bounding box center [784, 392] width 1568 height 783
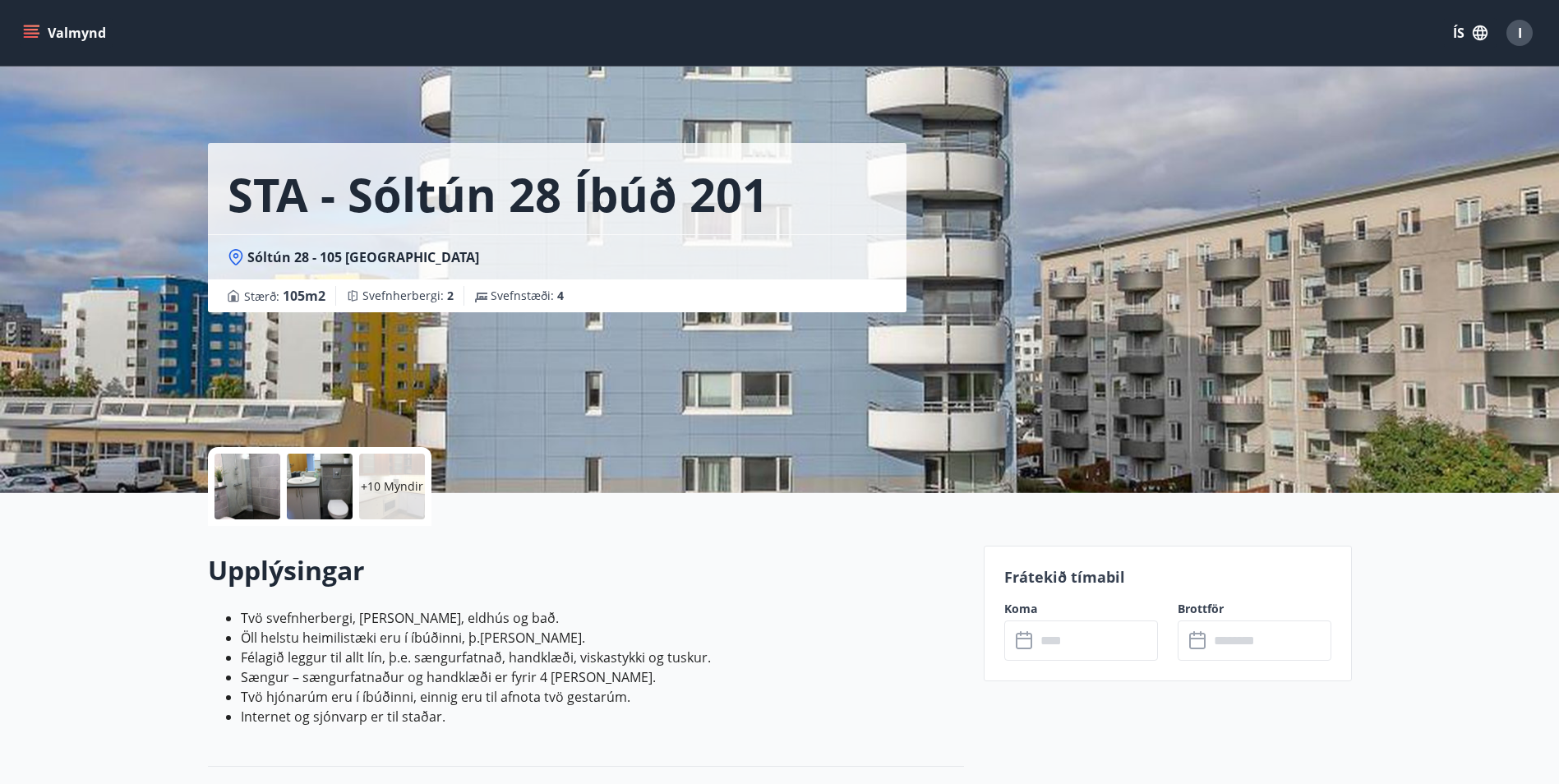
click at [1107, 663] on div "Frátekið tímabil Koma ​ ​ Brottför ​ ​" at bounding box center [1168, 614] width 368 height 136
click at [1107, 646] on input "text" at bounding box center [1097, 641] width 122 height 40
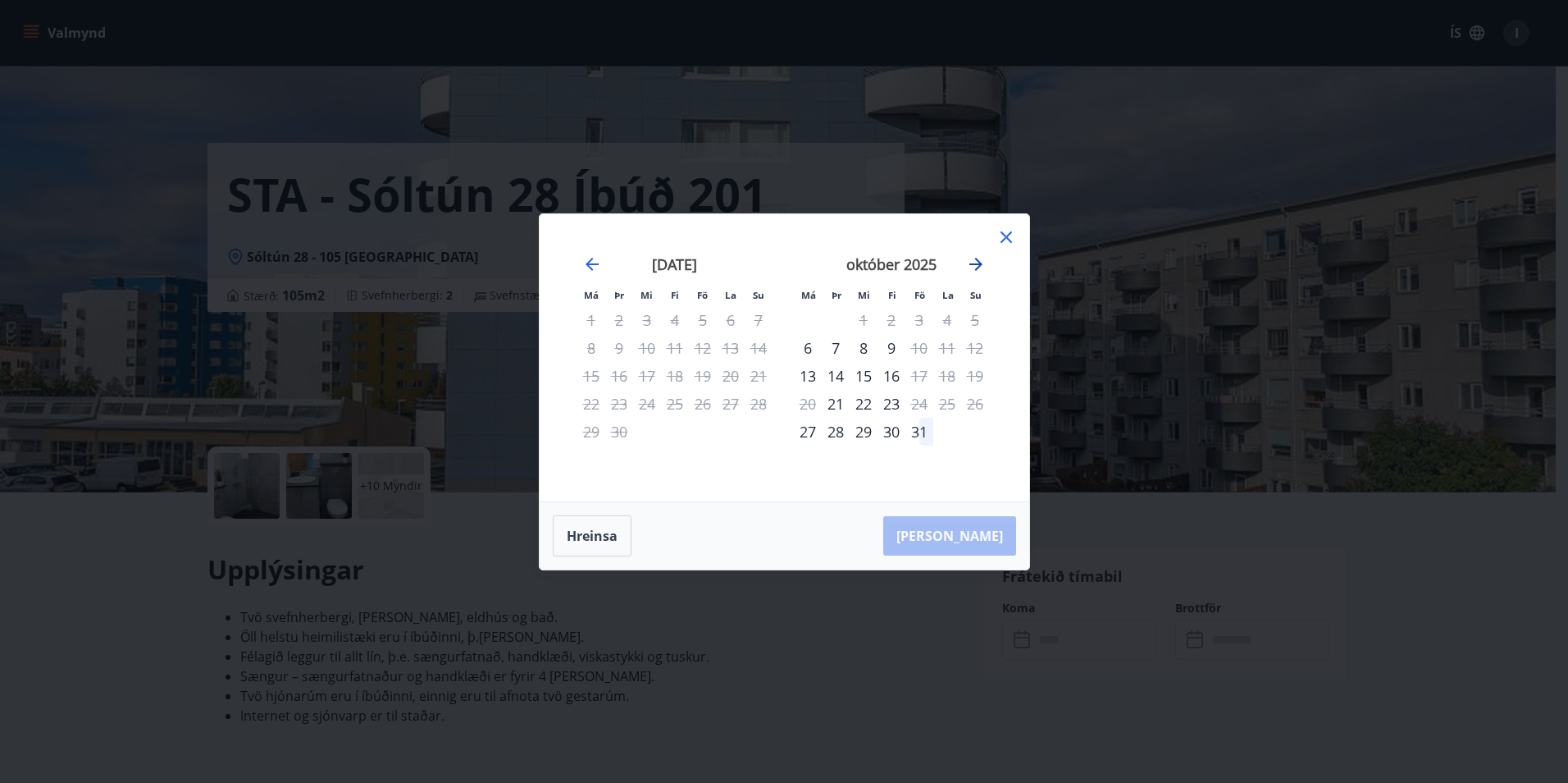
click at [973, 262] on icon "Move forward to switch to the next month." at bounding box center [975, 264] width 20 height 20
click at [926, 399] on div "21" at bounding box center [919, 403] width 28 height 28
click at [943, 401] on div "22" at bounding box center [947, 403] width 28 height 28
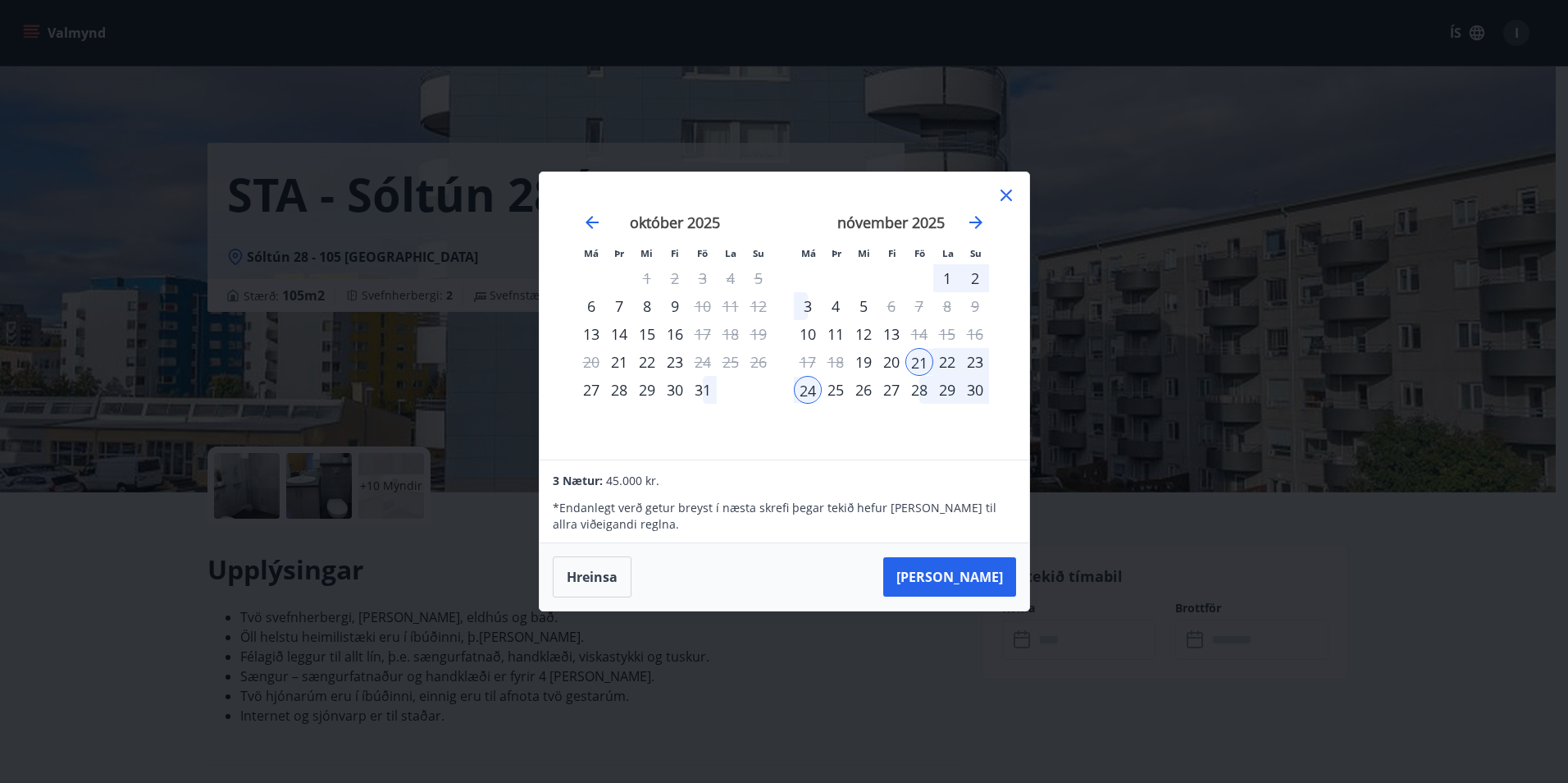
drag, startPoint x: 731, startPoint y: 186, endPoint x: 808, endPoint y: 233, distance: 90.2
click at [808, 233] on div "Má Þr Mi Fi Fö La Su Má Þr Mi Fi Fö La Su september 2025 1 2 3 4 5 6 7 8 9 10 1…" at bounding box center [784, 315] width 490 height 287
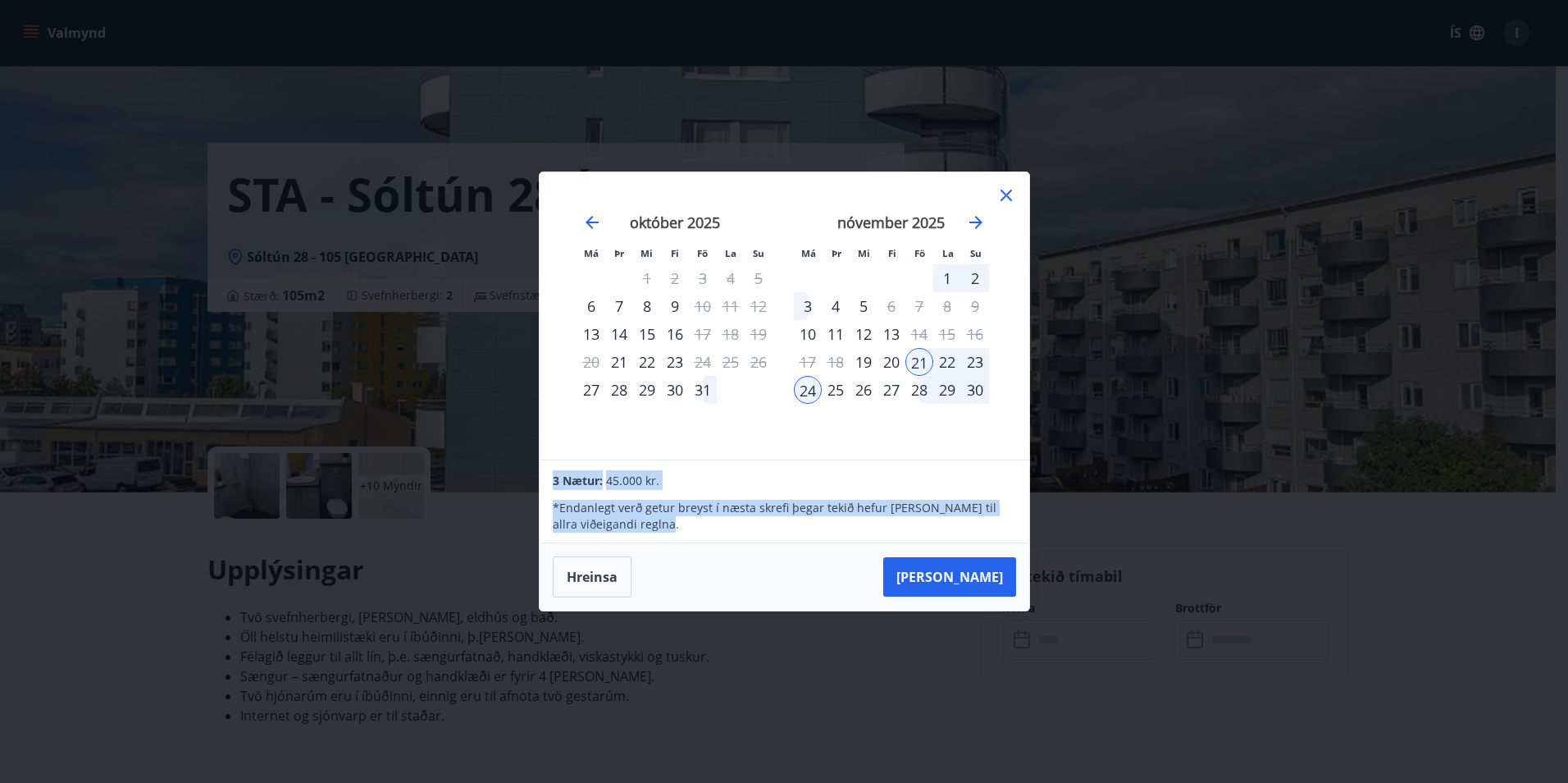
drag, startPoint x: 658, startPoint y: 527, endPoint x: 543, endPoint y: 469, distance: 128.8
click at [543, 469] on div "3 Nætur: 45.000 kr. * Endanlegt verð getur breyst í næsta skrefi þegar tekið he…" at bounding box center [784, 501] width 489 height 83
drag, startPoint x: 543, startPoint y: 469, endPoint x: 673, endPoint y: 532, distance: 144.5
click at [673, 532] on p "* Endanlegt verð getur breyst í næsta skrefi þegar tekið hefur verið tillit til…" at bounding box center [784, 516] width 463 height 32
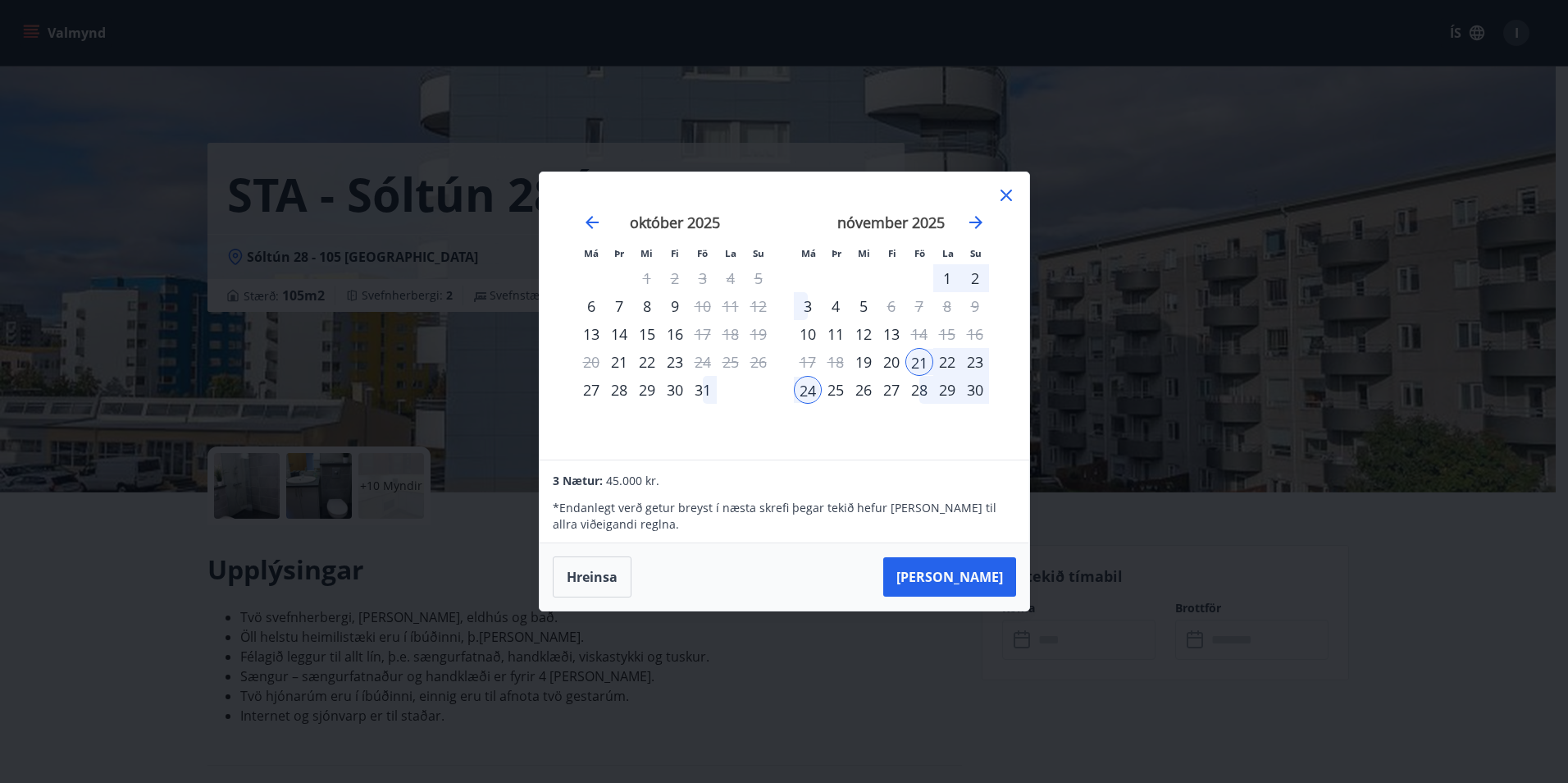
click at [670, 483] on div "3 Nætur: 45.000 kr." at bounding box center [784, 479] width 463 height 20
click at [659, 524] on p "* Endanlegt verð getur breyst í næsta skrefi þegar tekið hefur verið tillit til…" at bounding box center [784, 516] width 463 height 32
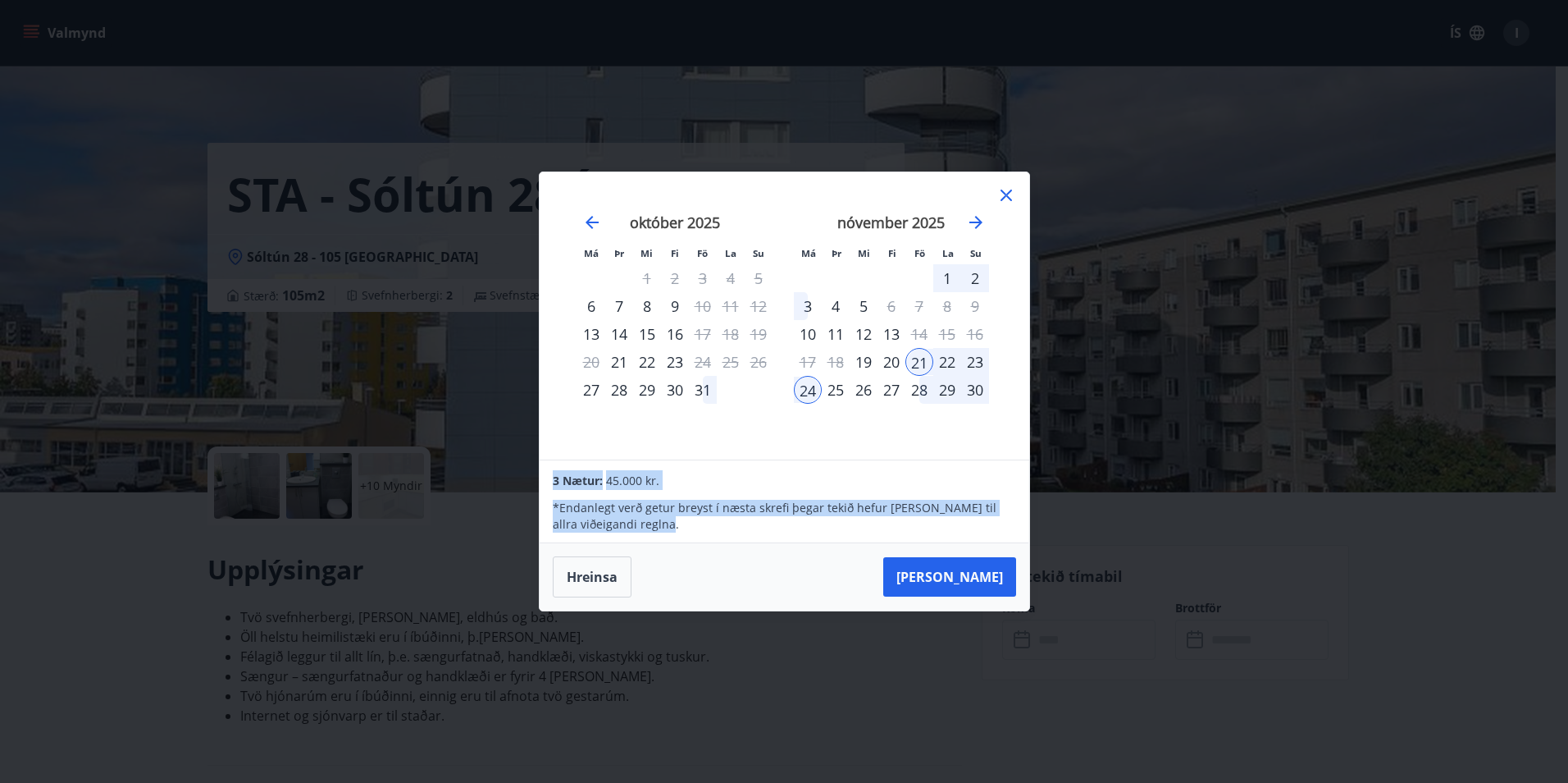
drag, startPoint x: 656, startPoint y: 528, endPoint x: 527, endPoint y: 464, distance: 144.0
click at [527, 464] on div "Má Þr Mi Fi Fö La Su Má Þr Mi Fi Fö La Su september 2025 1 2 3 4 5 6 7 8 9 10 1…" at bounding box center [784, 392] width 1568 height 783
drag, startPoint x: 527, startPoint y: 464, endPoint x: 676, endPoint y: 531, distance: 163.4
click at [674, 528] on p "* Endanlegt verð getur breyst í næsta skrefi þegar tekið hefur verið tillit til…" at bounding box center [784, 516] width 463 height 32
drag, startPoint x: 663, startPoint y: 540, endPoint x: 539, endPoint y: 471, distance: 141.9
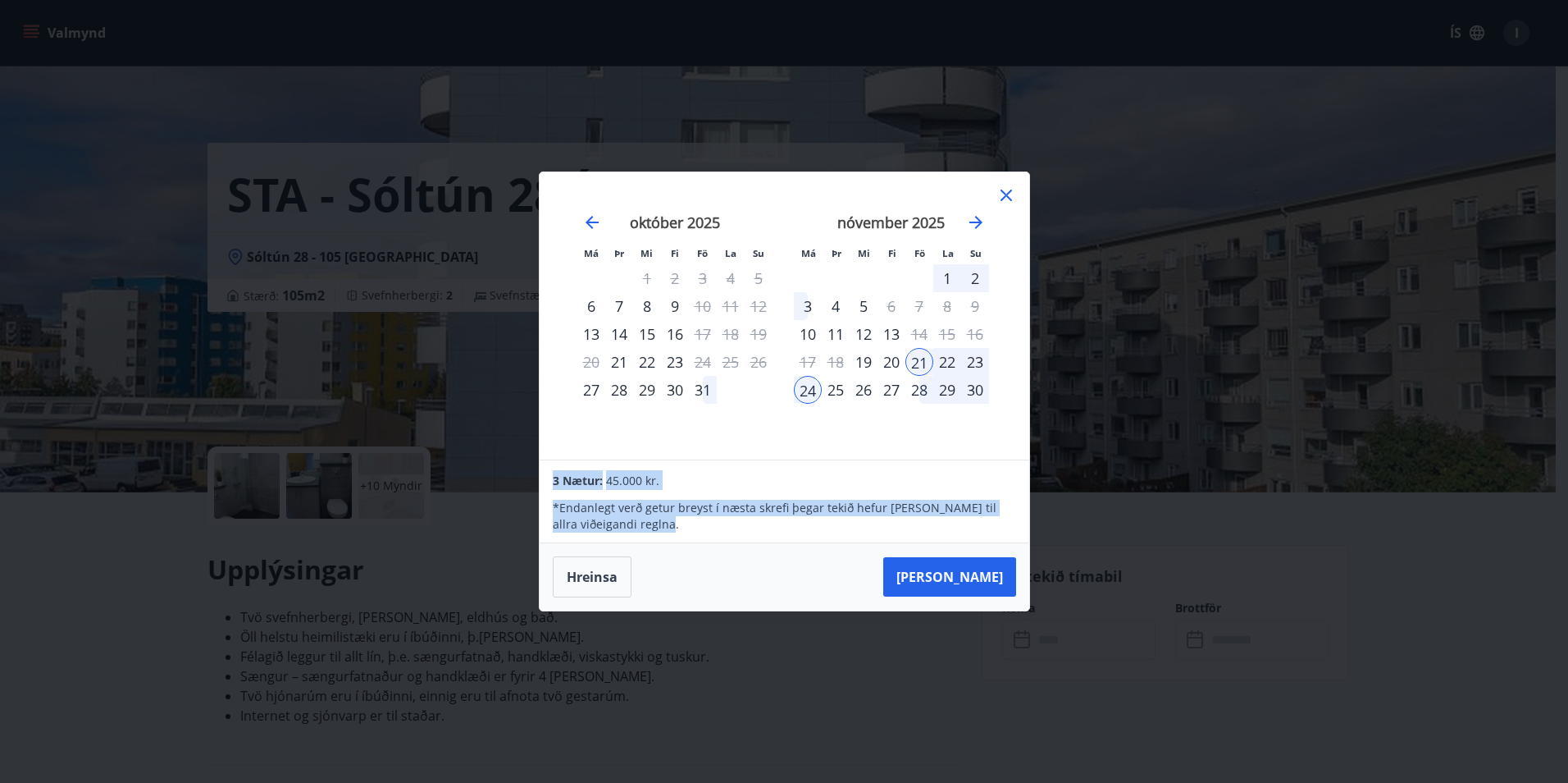
click at [539, 471] on div "3 Nætur: 45.000 kr. * Endanlegt verð getur breyst í næsta skrefi þegar tekið he…" at bounding box center [784, 501] width 489 height 83
drag, startPoint x: 539, startPoint y: 471, endPoint x: 673, endPoint y: 531, distance: 146.8
click at [673, 531] on p "* Endanlegt verð getur breyst í næsta skrefi þegar tekið hefur verið tillit til…" at bounding box center [784, 516] width 463 height 32
drag, startPoint x: 654, startPoint y: 524, endPoint x: 539, endPoint y: 463, distance: 130.2
click at [539, 463] on div "3 Nætur: 45.000 kr. * Endanlegt verð getur breyst í næsta skrefi þegar tekið he…" at bounding box center [784, 501] width 489 height 83
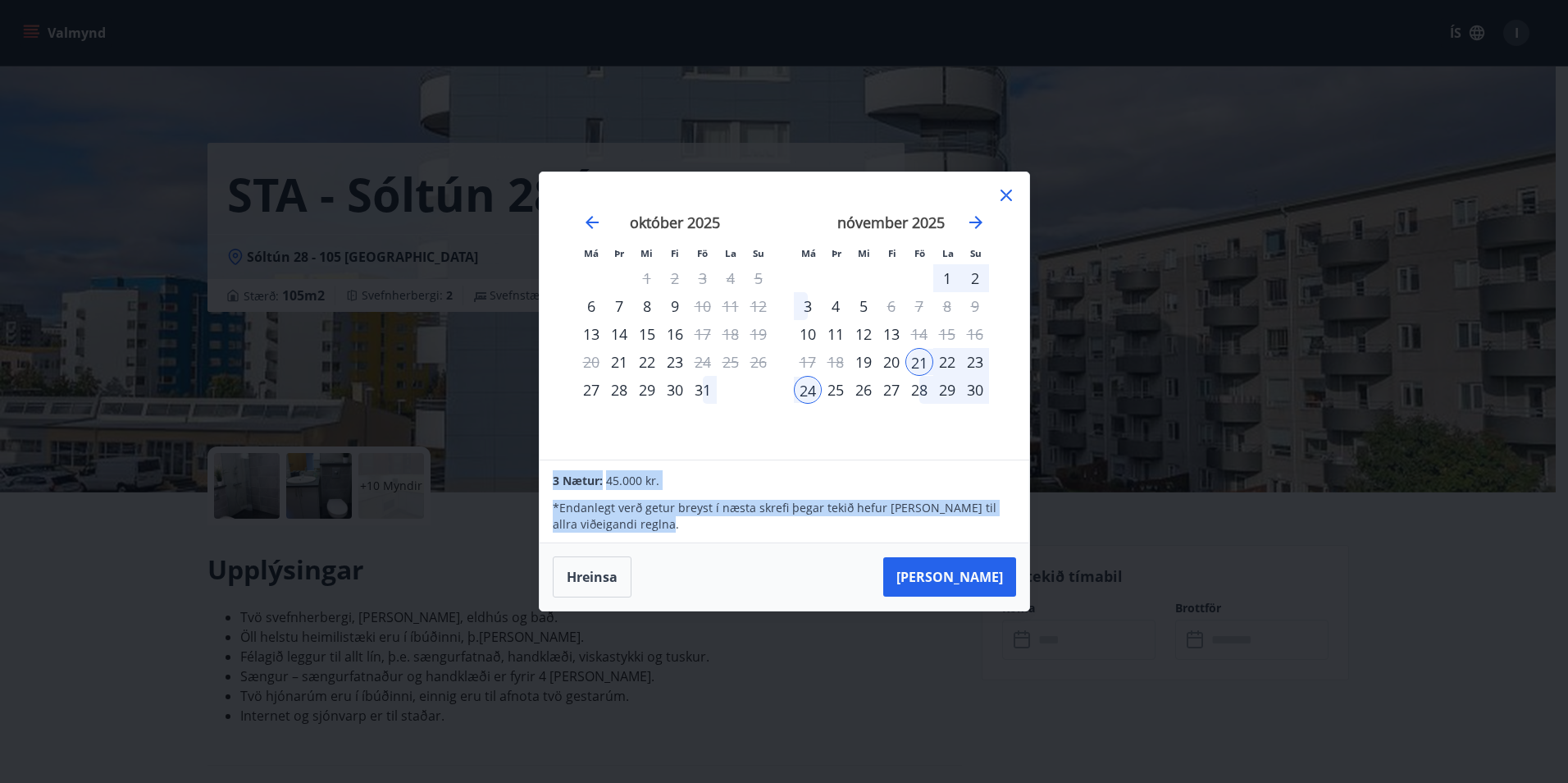
drag, startPoint x: 539, startPoint y: 463, endPoint x: 669, endPoint y: 530, distance: 146.2
click at [669, 530] on p "* Endanlegt verð getur breyst í næsta skrefi þegar tekið hefur verið tillit til…" at bounding box center [784, 516] width 463 height 32
drag, startPoint x: 666, startPoint y: 526, endPoint x: 549, endPoint y: 463, distance: 132.9
click at [549, 463] on div "3 Nætur: 45.000 kr. * Endanlegt verð getur breyst í næsta skrefi þegar tekið he…" at bounding box center [784, 501] width 489 height 83
drag, startPoint x: 549, startPoint y: 463, endPoint x: 678, endPoint y: 525, distance: 143.1
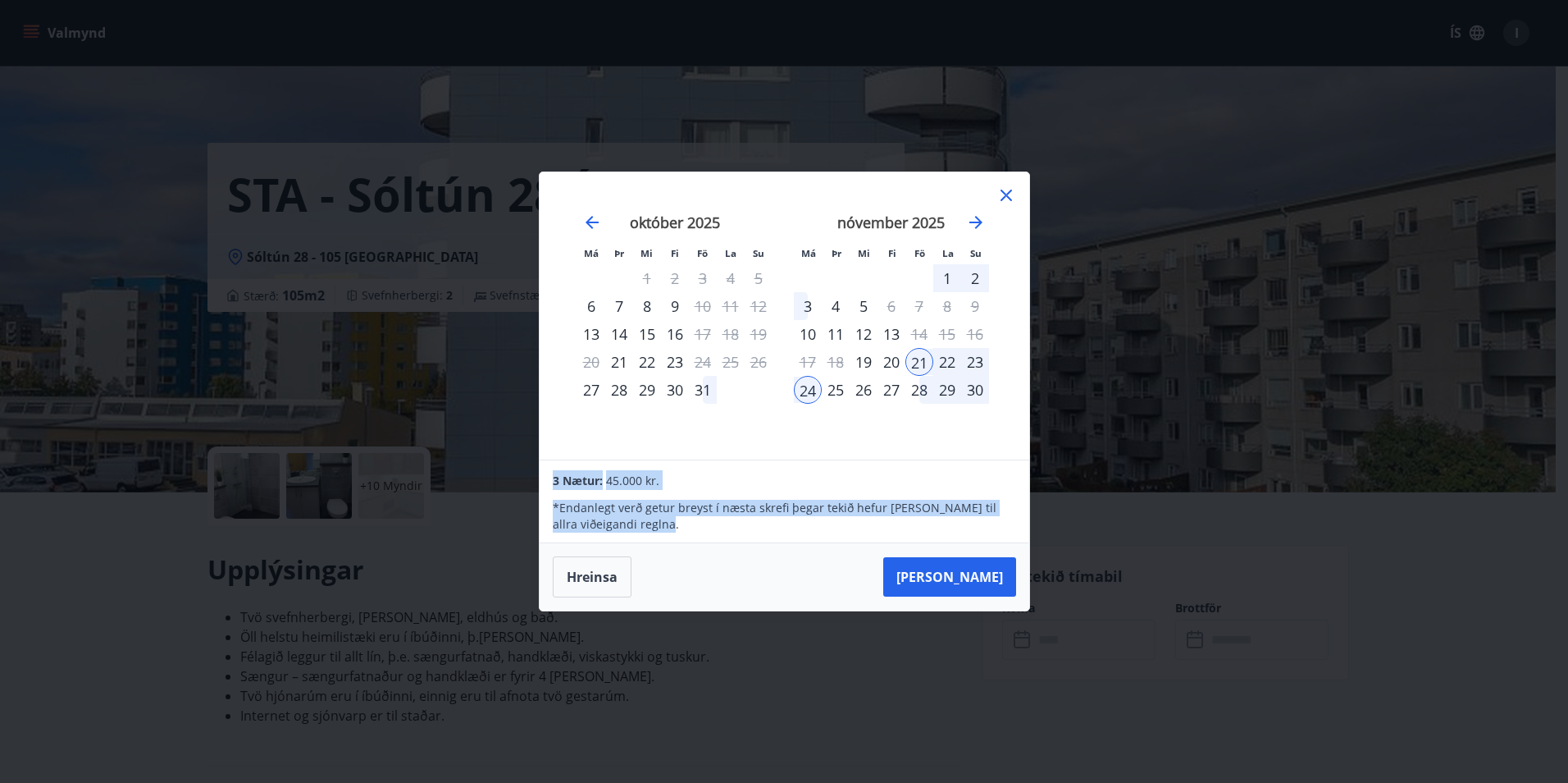
click at [678, 525] on p "* Endanlegt verð getur breyst í næsta skrefi þegar tekið hefur verið tillit til…" at bounding box center [784, 516] width 463 height 32
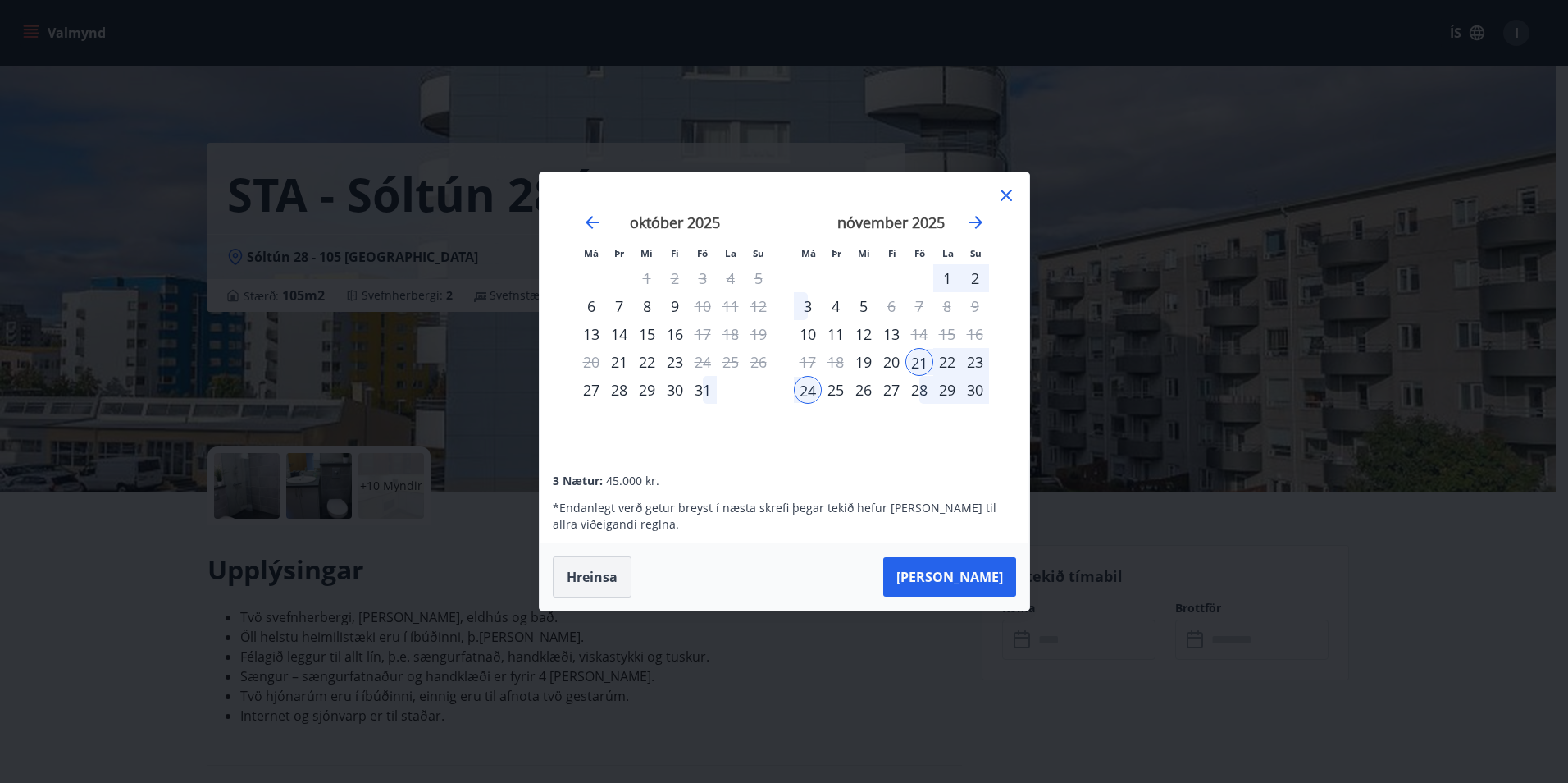
click at [601, 576] on button "Hreinsa" at bounding box center [592, 577] width 78 height 41
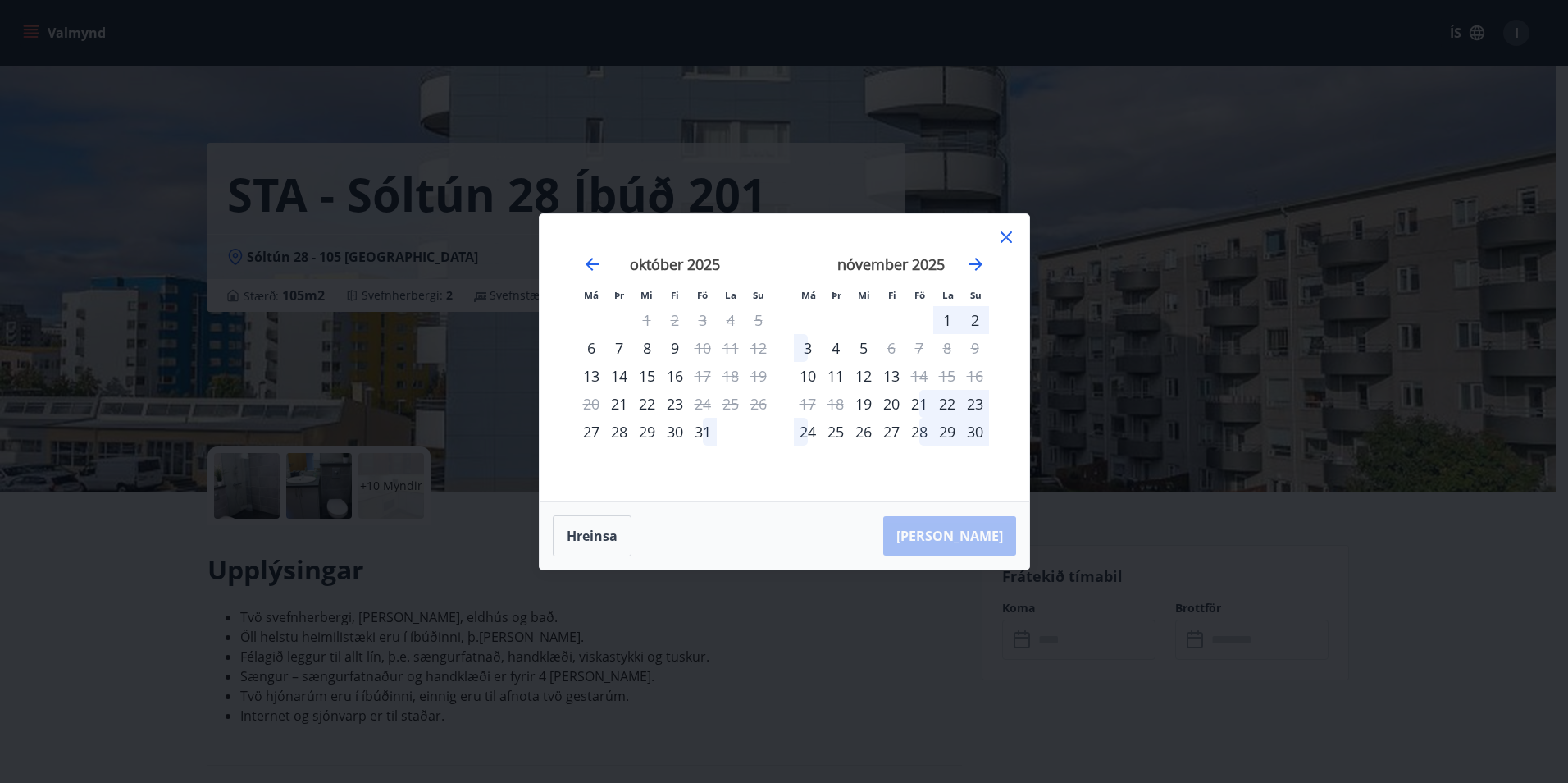
click at [923, 405] on div "21" at bounding box center [919, 403] width 28 height 28
click at [801, 435] on div "24" at bounding box center [807, 431] width 28 height 28
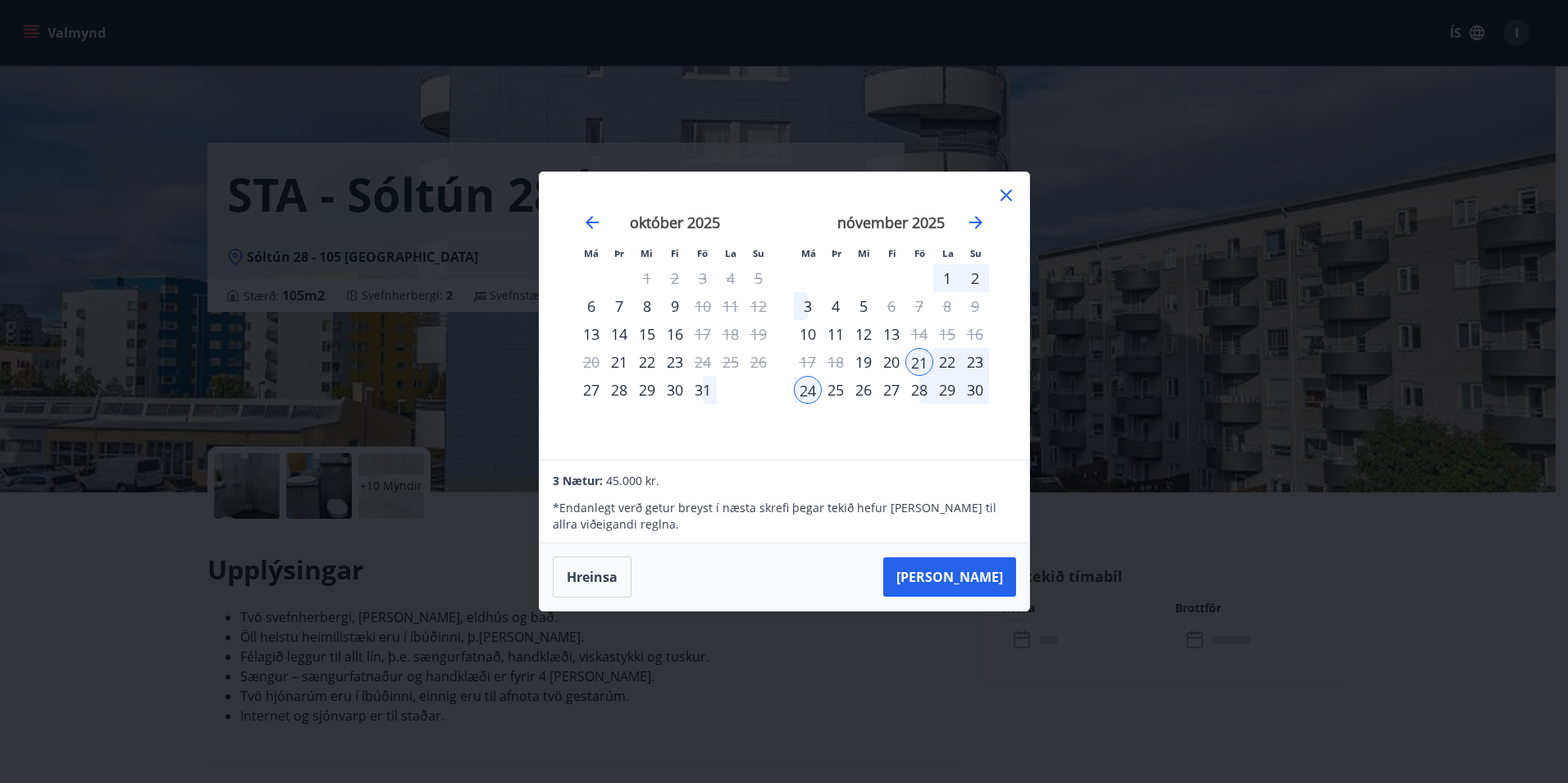
click at [1008, 201] on icon at bounding box center [1006, 195] width 20 height 20
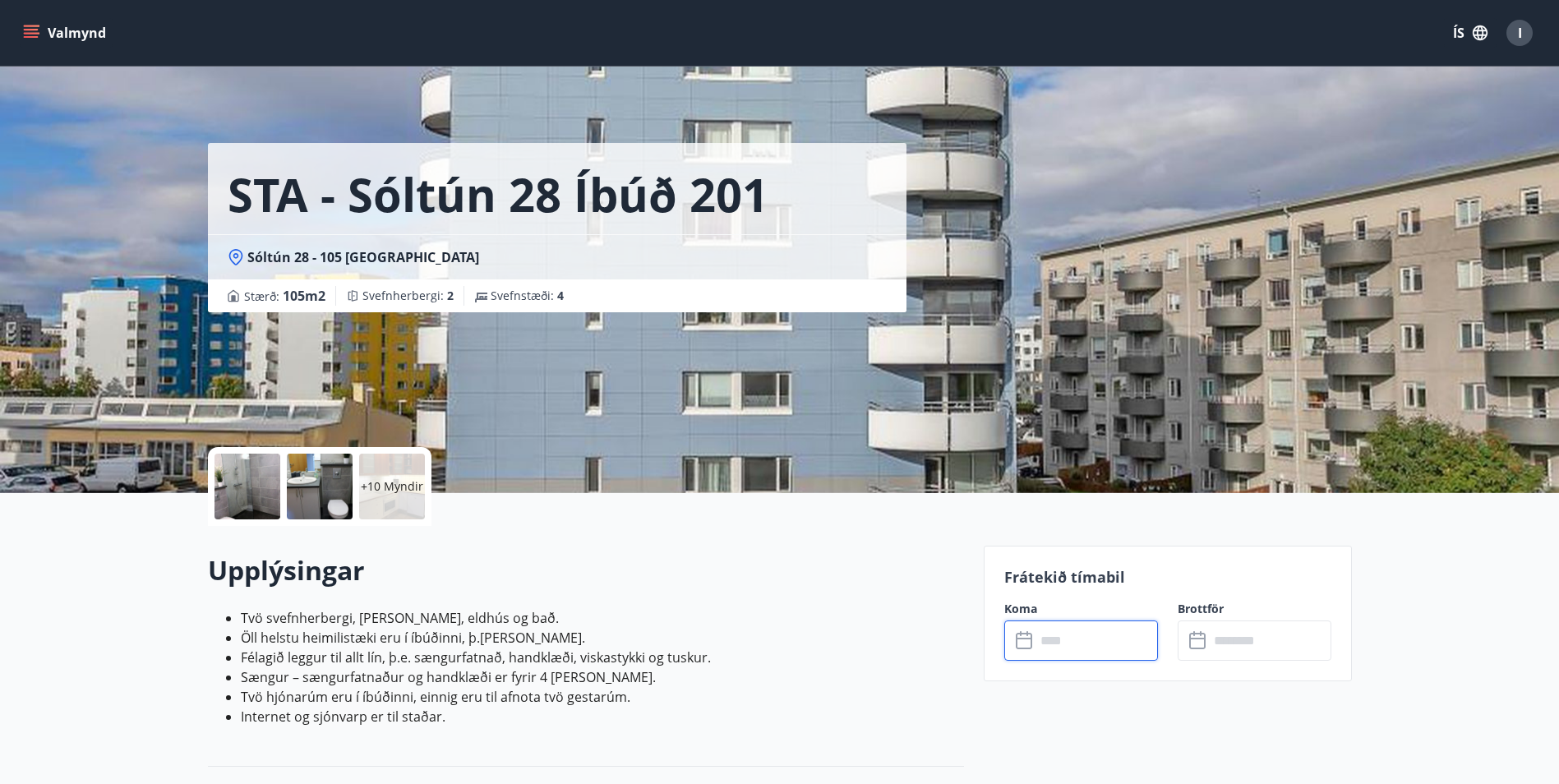
click at [804, 620] on li "Tvö svefnherbergi, stofa, eldhús og bað." at bounding box center [603, 618] width 723 height 20
